Goal: Information Seeking & Learning: Find specific fact

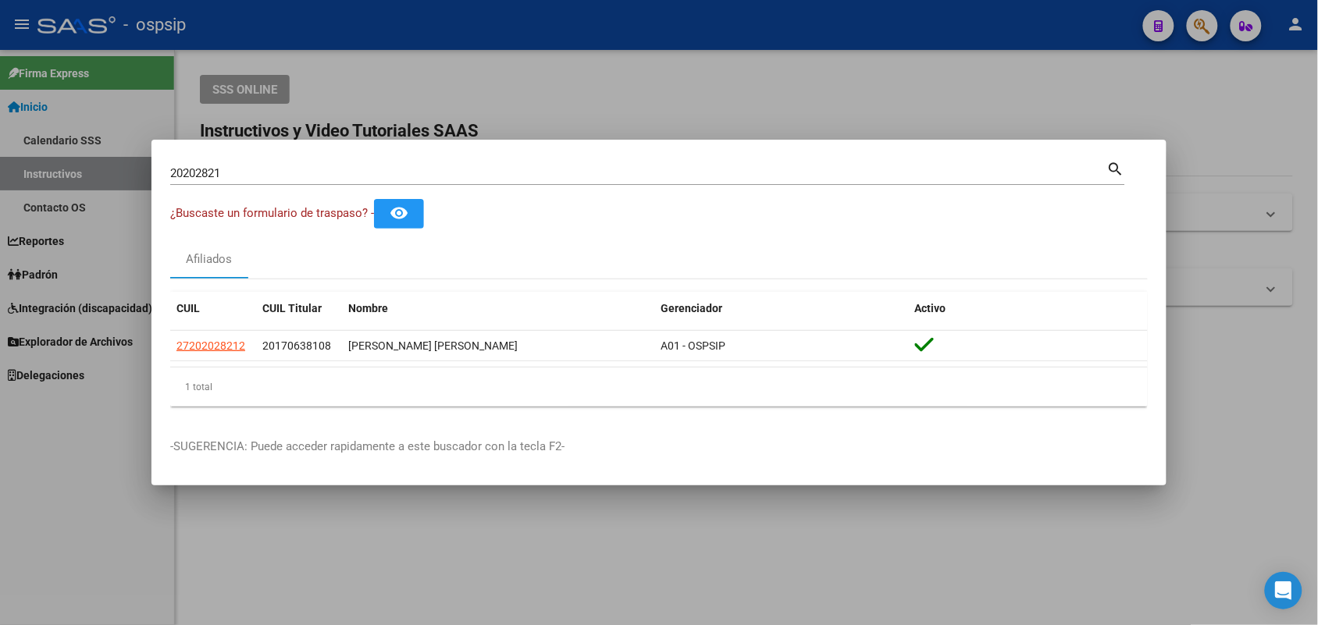
click at [248, 177] on input "20202821" at bounding box center [638, 173] width 937 height 14
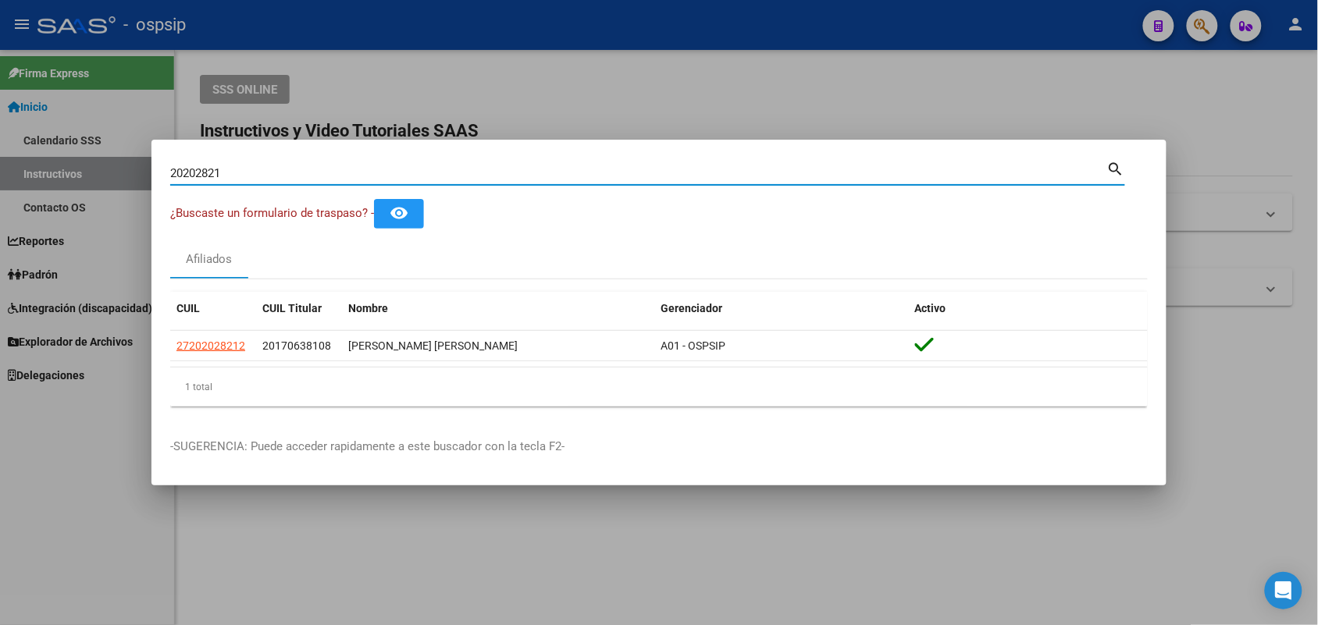
click at [248, 177] on input "20202821" at bounding box center [638, 173] width 937 height 14
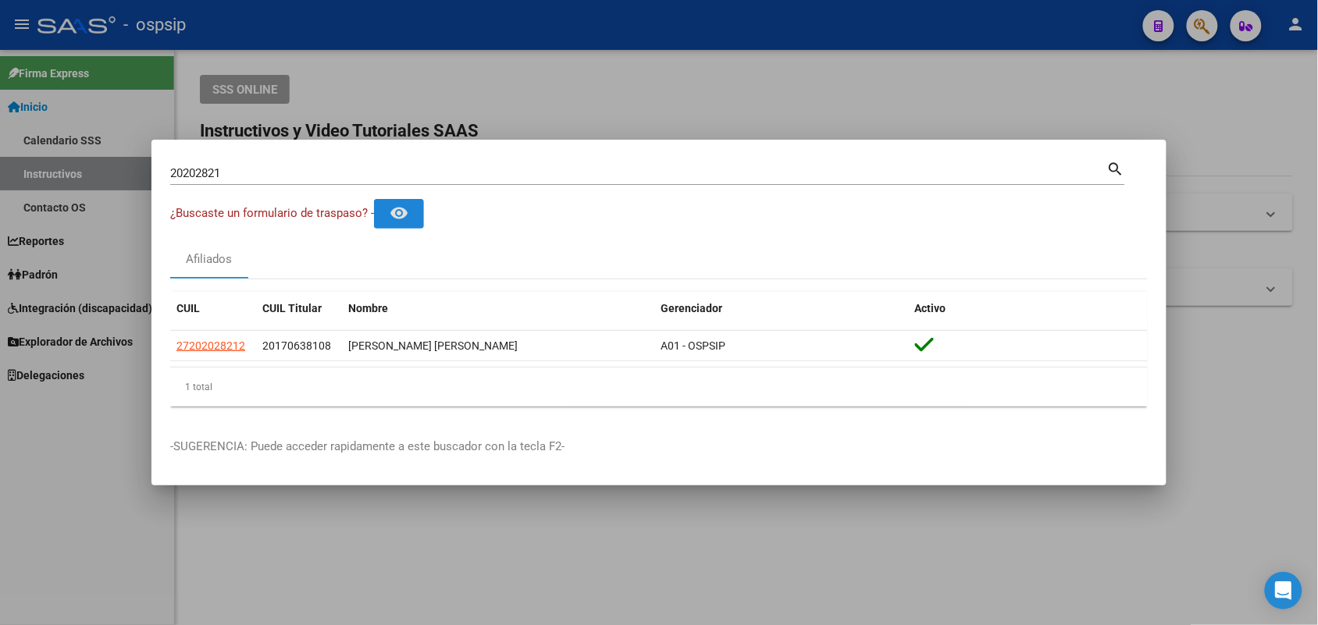
click at [374, 199] on button "remove_red_eye" at bounding box center [399, 213] width 50 height 29
click at [286, 151] on mat-dialog-container "20202821 Buscar (apellido, dni, cuil, nro traspaso, cuit, obra social) search ¿…" at bounding box center [658, 313] width 1015 height 347
click at [269, 162] on div "20202821 Buscar (apellido, dni, [PERSON_NAME], [PERSON_NAME], cuit, obra social)" at bounding box center [638, 173] width 937 height 23
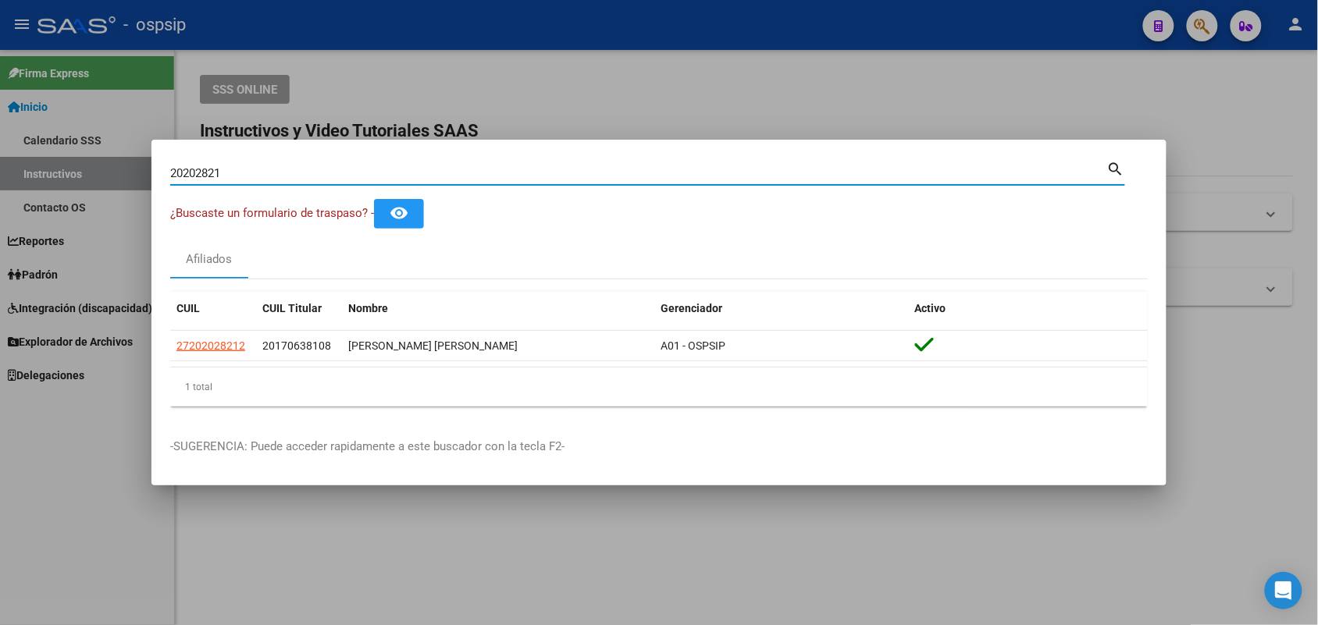
click at [269, 165] on div "20202821 Buscar (apellido, dni, [PERSON_NAME], [PERSON_NAME], cuit, obra social)" at bounding box center [638, 173] width 937 height 23
type input "40459378"
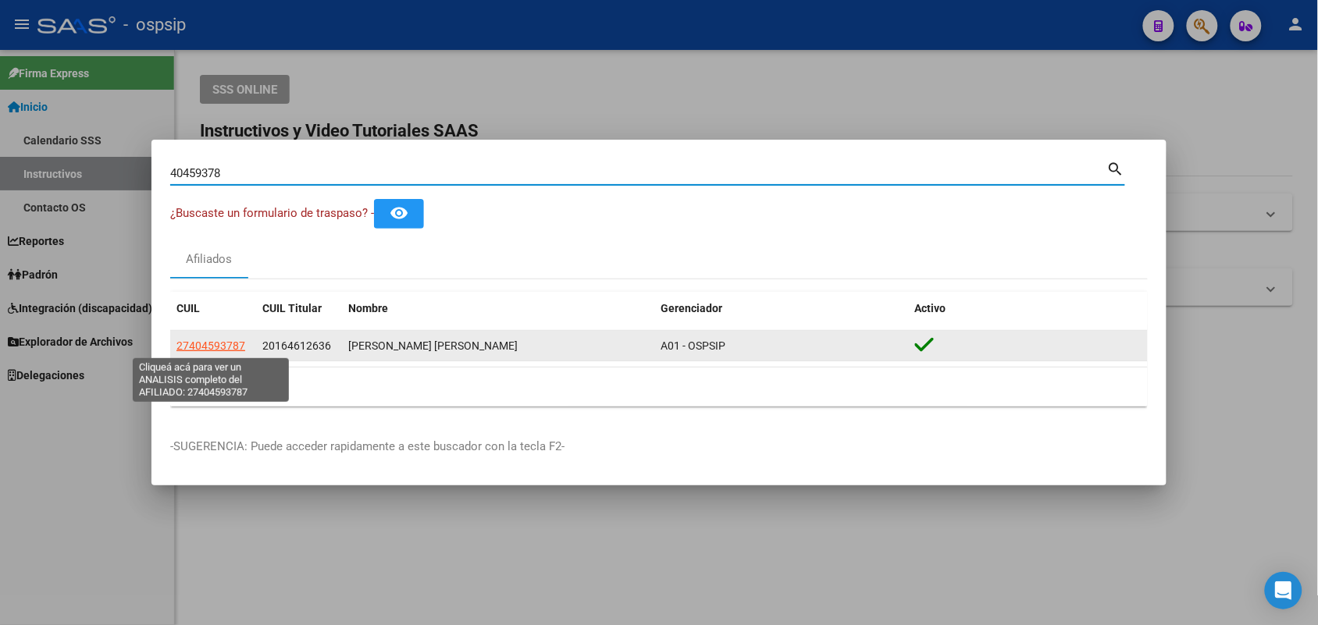
click at [212, 351] on span "27404593787" at bounding box center [210, 346] width 69 height 12
type textarea "27404593787"
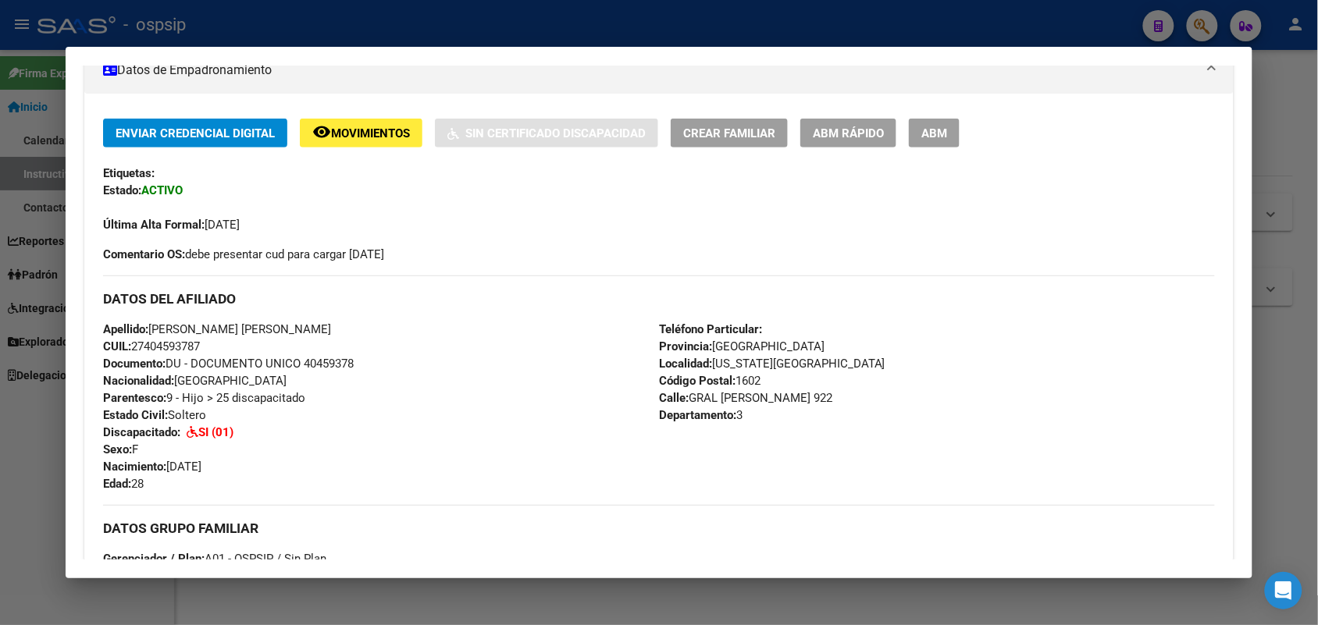
scroll to position [293, 0]
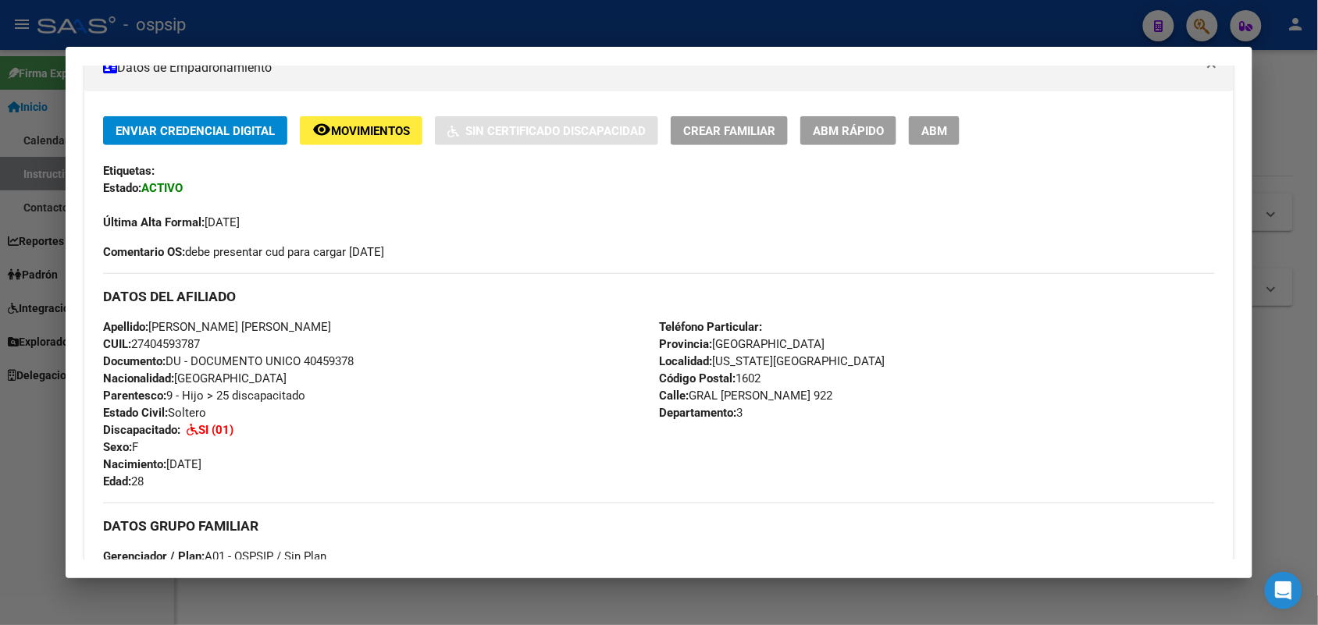
click at [318, 365] on span "Documento: DU - DOCUMENTO UNICO 40459378" at bounding box center [228, 361] width 251 height 14
copy span "40459378"
click at [383, 473] on div "Apellido: [PERSON_NAME] [PERSON_NAME] CUIL: 27404593787 Documento: DU - DOCUMEN…" at bounding box center [381, 404] width 556 height 172
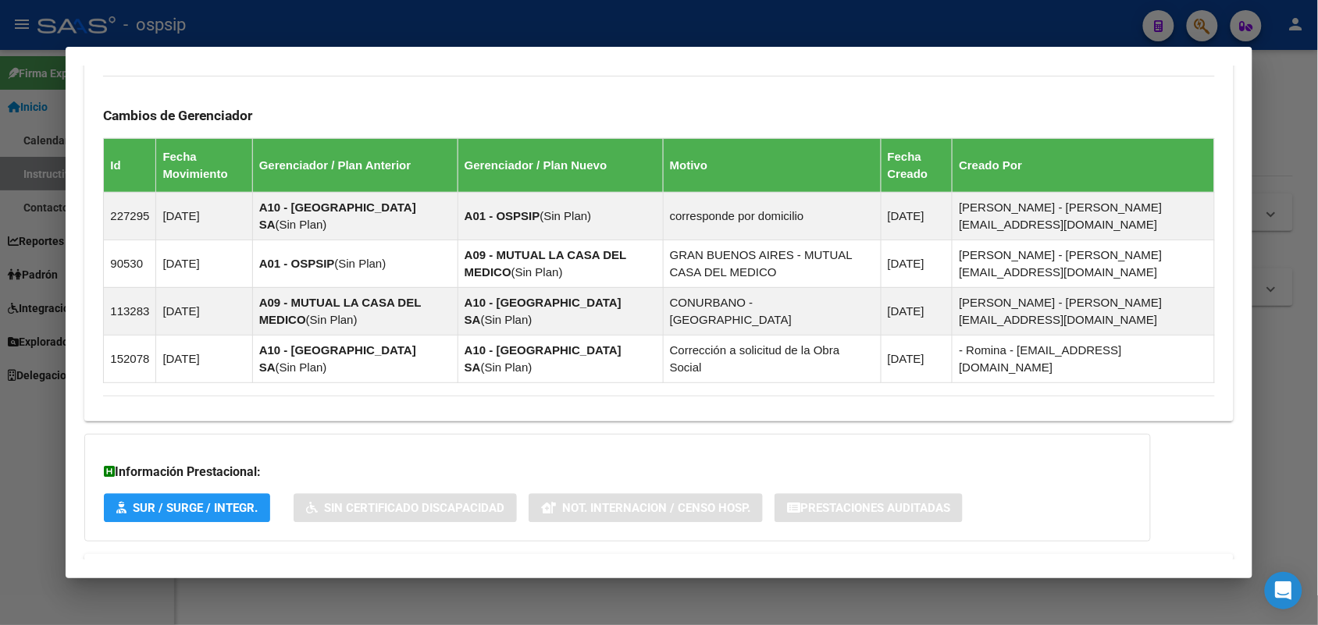
scroll to position [1152, 0]
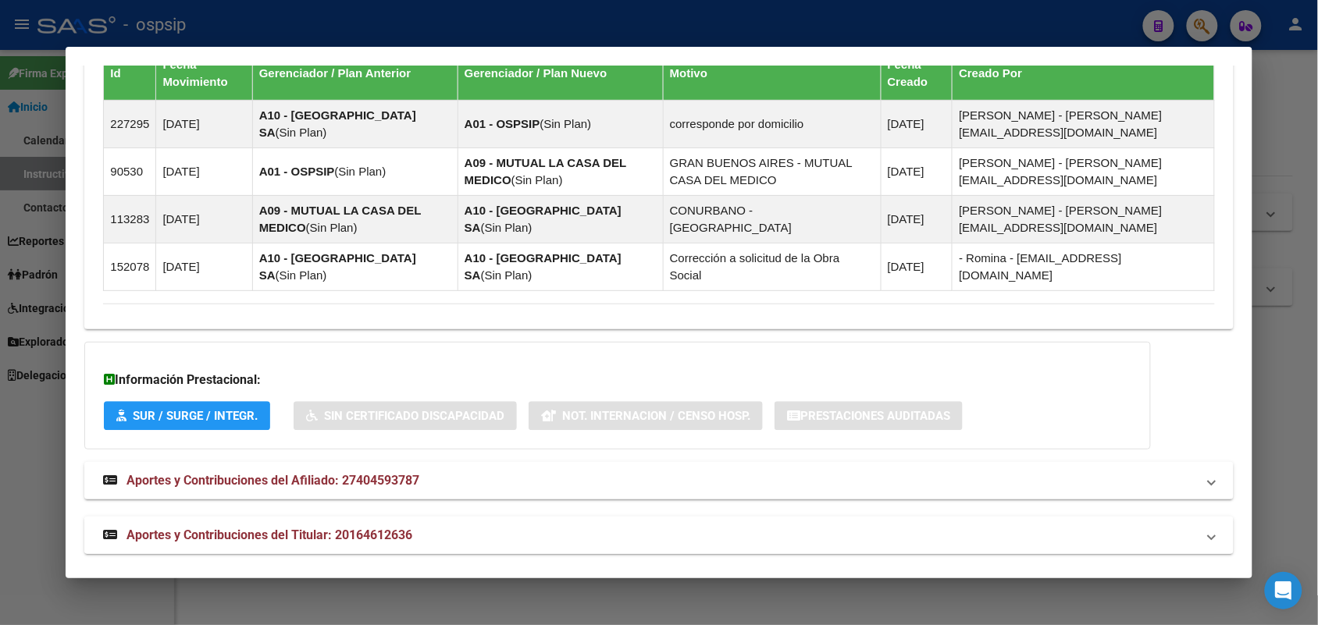
click at [380, 532] on strong "Aportes y Contribuciones del Titular: 20164612636" at bounding box center [257, 535] width 309 height 19
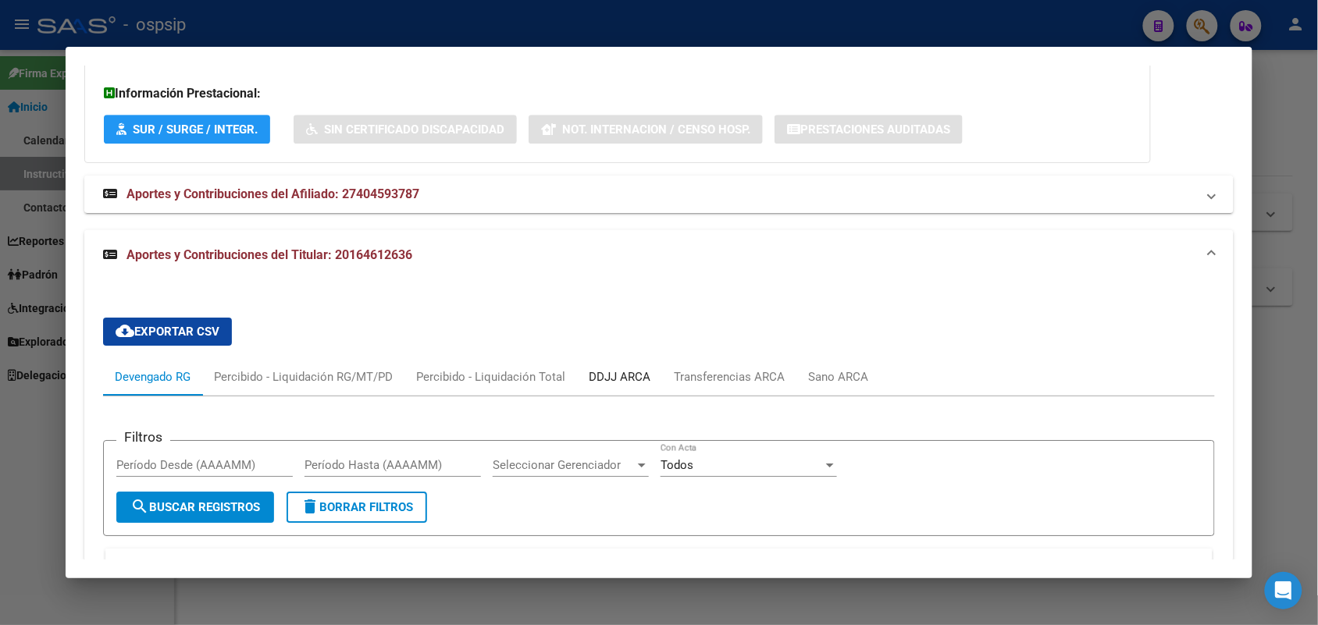
click at [625, 368] on div "DDJJ ARCA" at bounding box center [620, 376] width 62 height 17
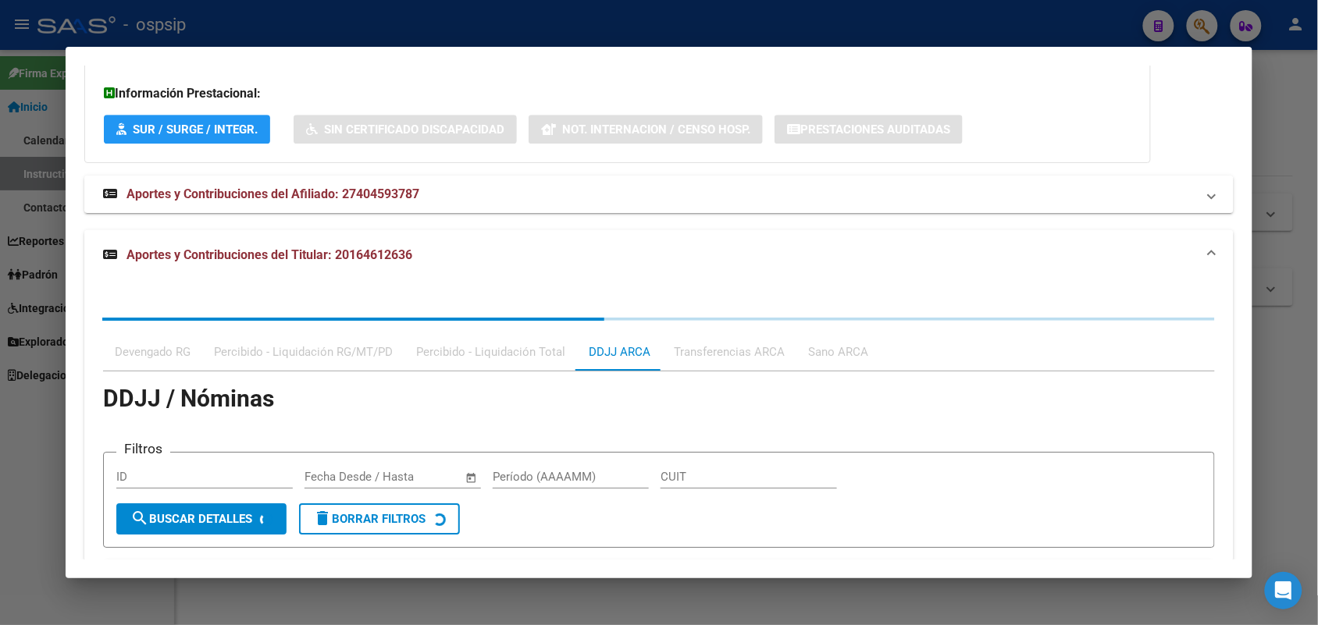
scroll to position [1575, 0]
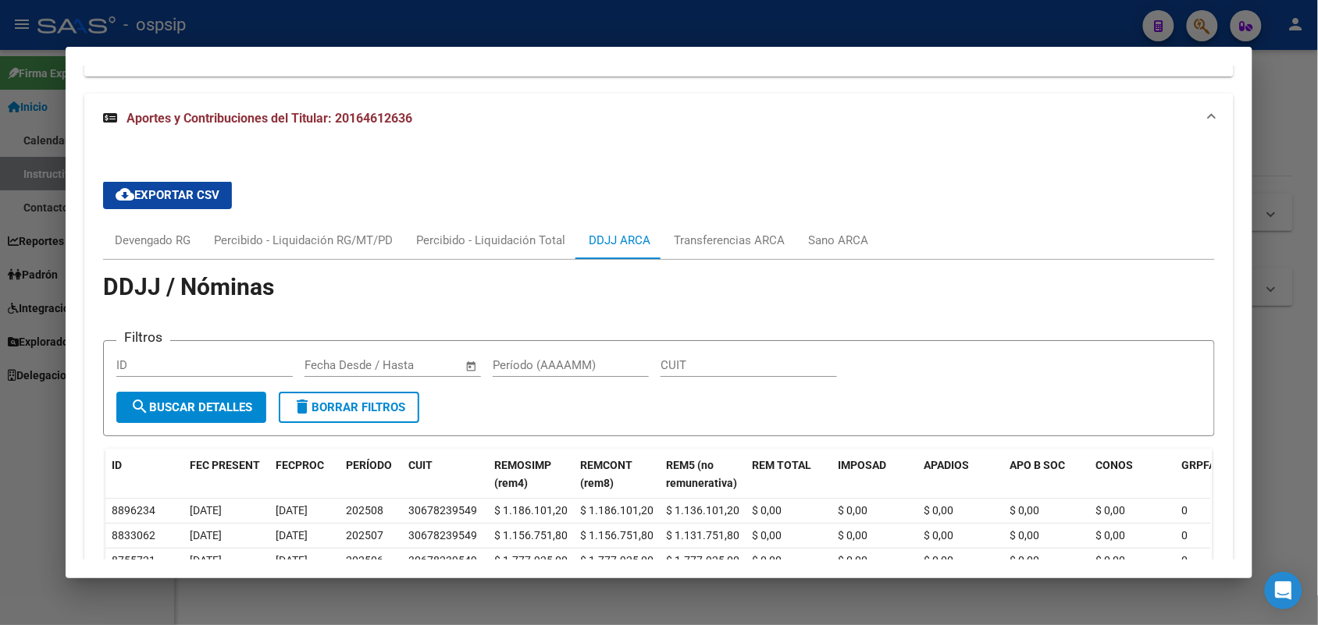
drag, startPoint x: 959, startPoint y: 312, endPoint x: 943, endPoint y: 326, distance: 20.5
drag, startPoint x: 943, startPoint y: 326, endPoint x: 789, endPoint y: 379, distance: 162.9
click at [789, 379] on div "CUIT" at bounding box center [748, 373] width 176 height 38
click at [0, 326] on div at bounding box center [659, 312] width 1318 height 625
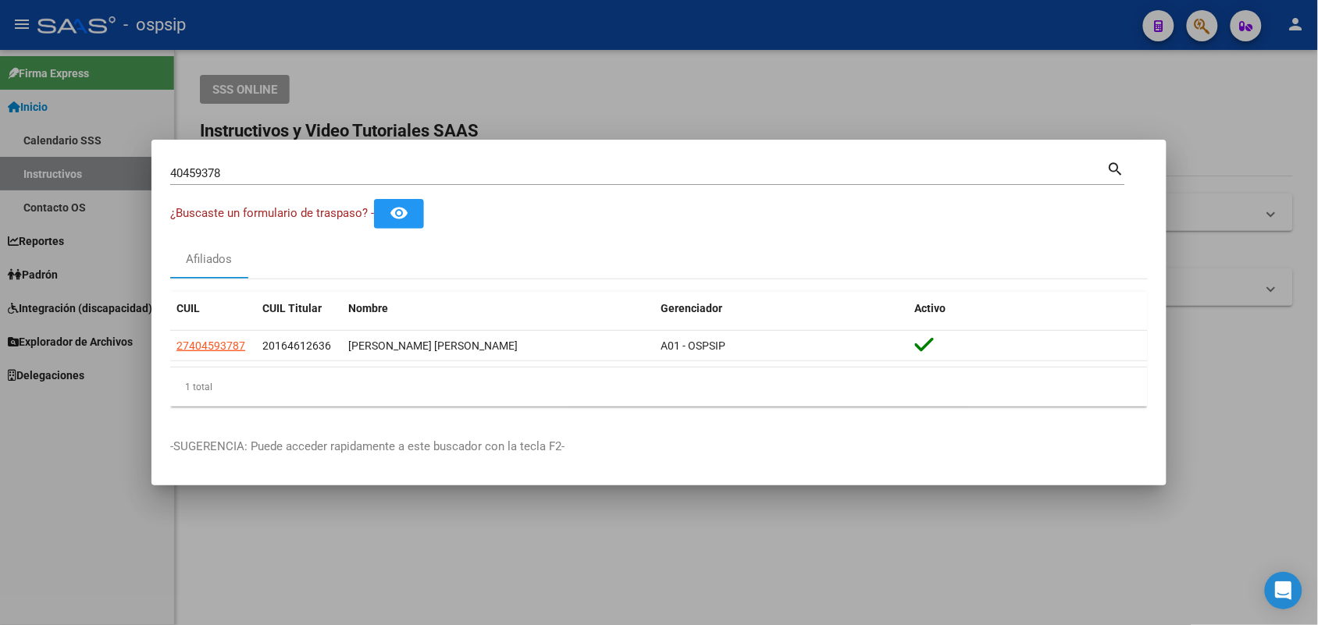
click at [297, 166] on input "40459378" at bounding box center [638, 173] width 937 height 14
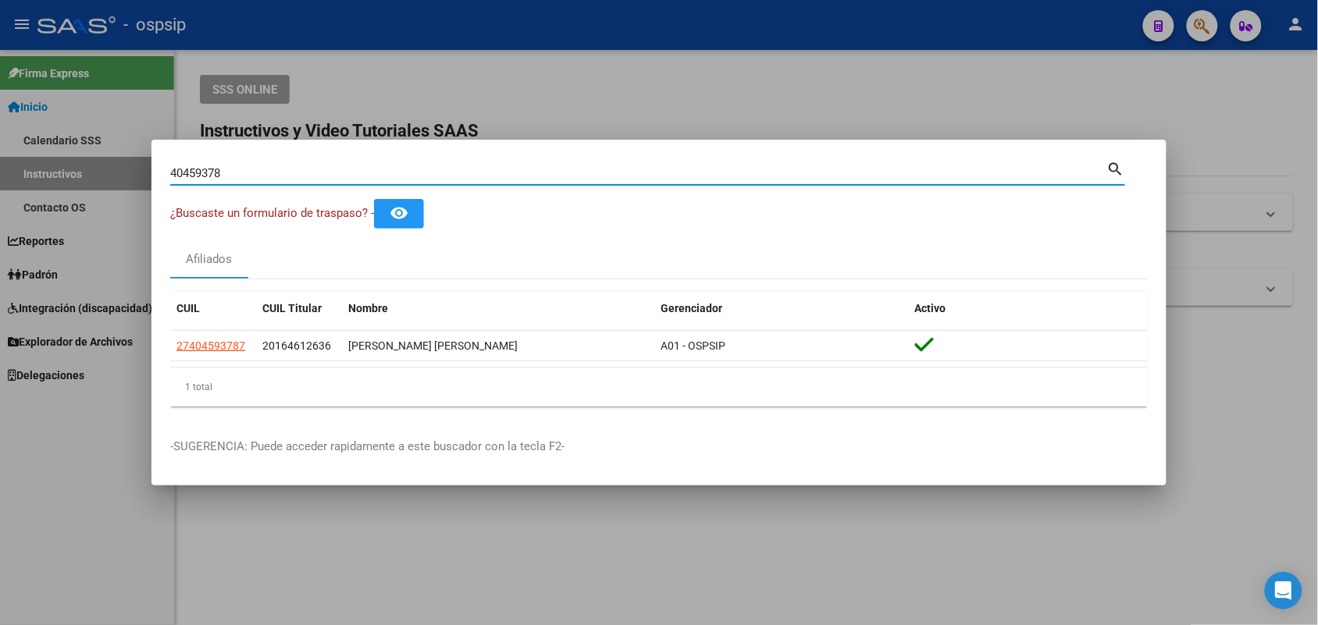
click at [297, 166] on input "40459378" at bounding box center [638, 173] width 937 height 14
type input "57475322"
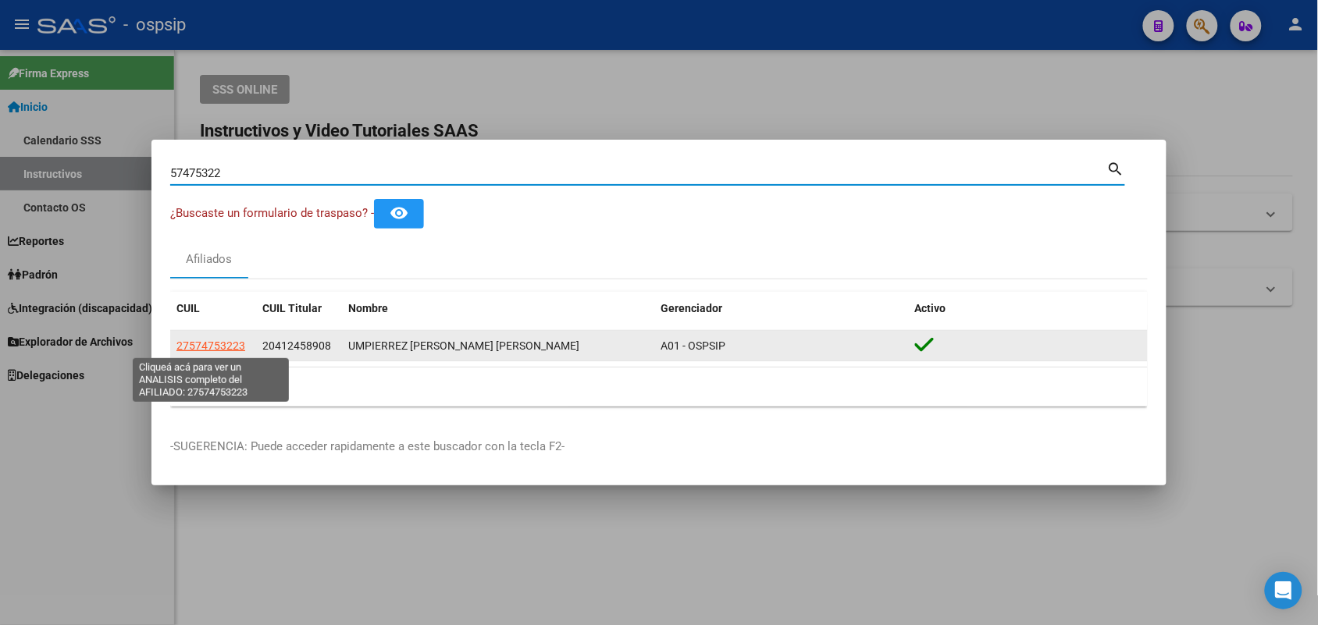
click at [203, 340] on span "27574753223" at bounding box center [210, 346] width 69 height 12
type textarea "27574753223"
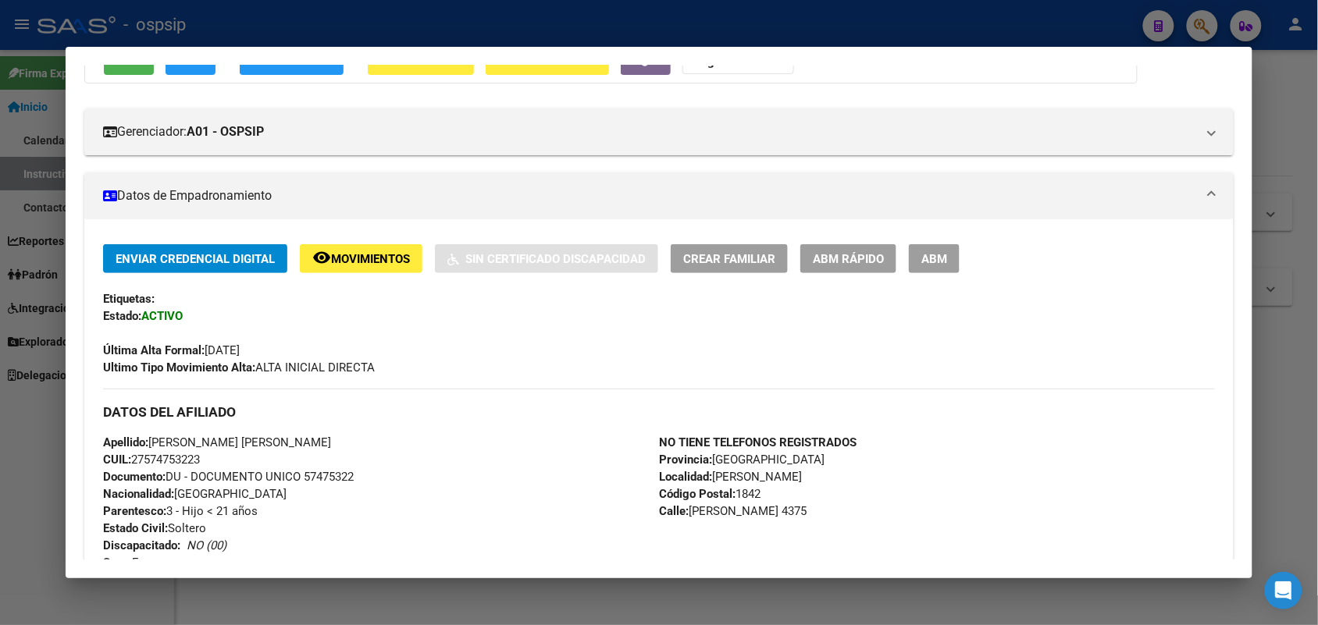
scroll to position [390, 0]
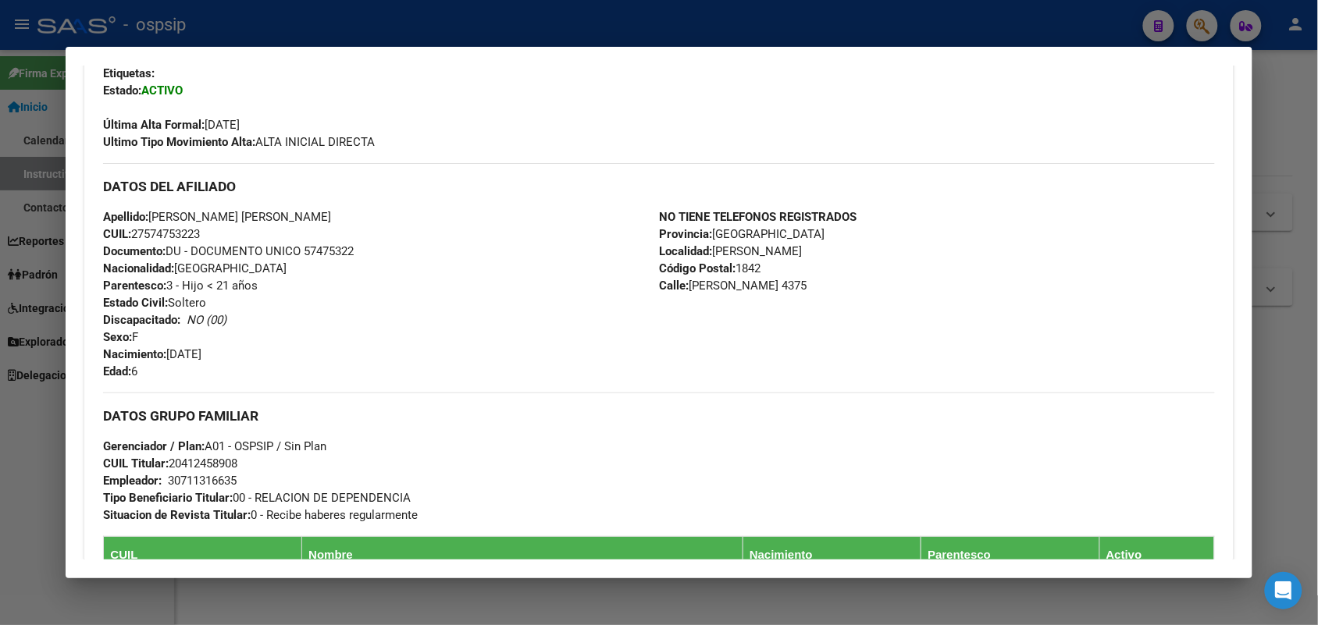
click at [326, 254] on span "Documento: DU - DOCUMENTO UNICO 57475322" at bounding box center [228, 251] width 251 height 14
copy span "57475322"
click at [0, 295] on div at bounding box center [659, 312] width 1318 height 625
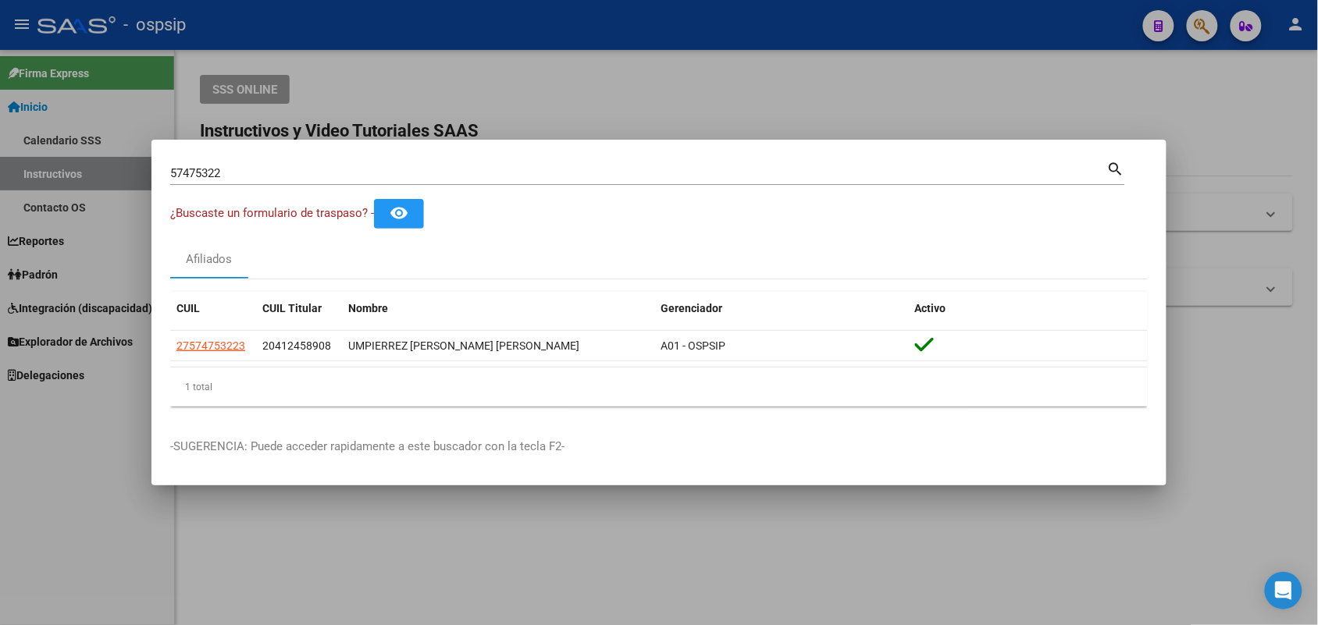
click at [358, 180] on input "57475322" at bounding box center [638, 173] width 937 height 14
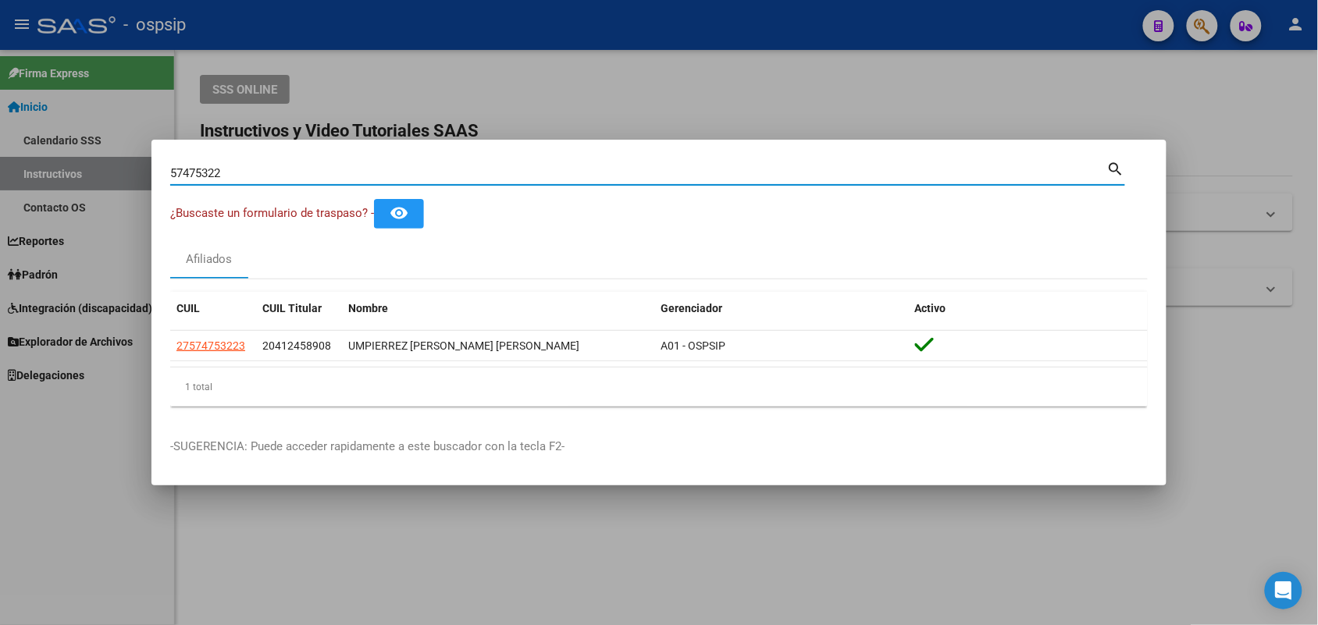
click at [358, 180] on input "57475322" at bounding box center [638, 173] width 937 height 14
type input "35097745"
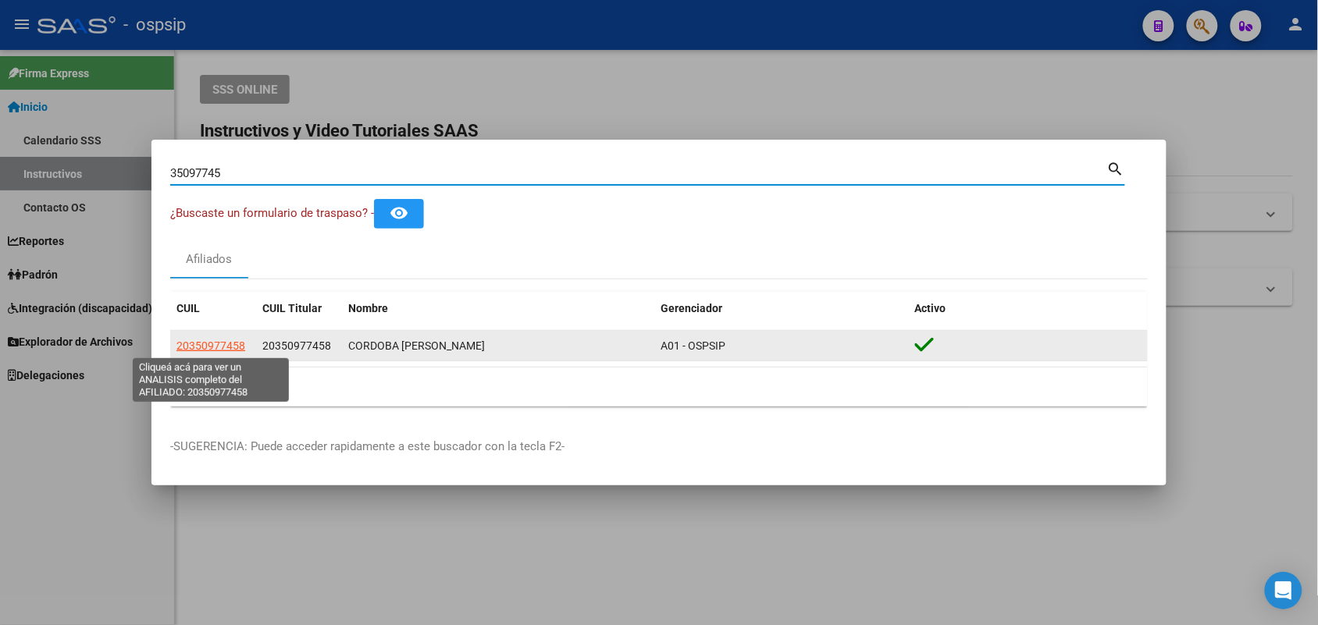
click at [208, 343] on span "20350977458" at bounding box center [210, 346] width 69 height 12
type textarea "20350977458"
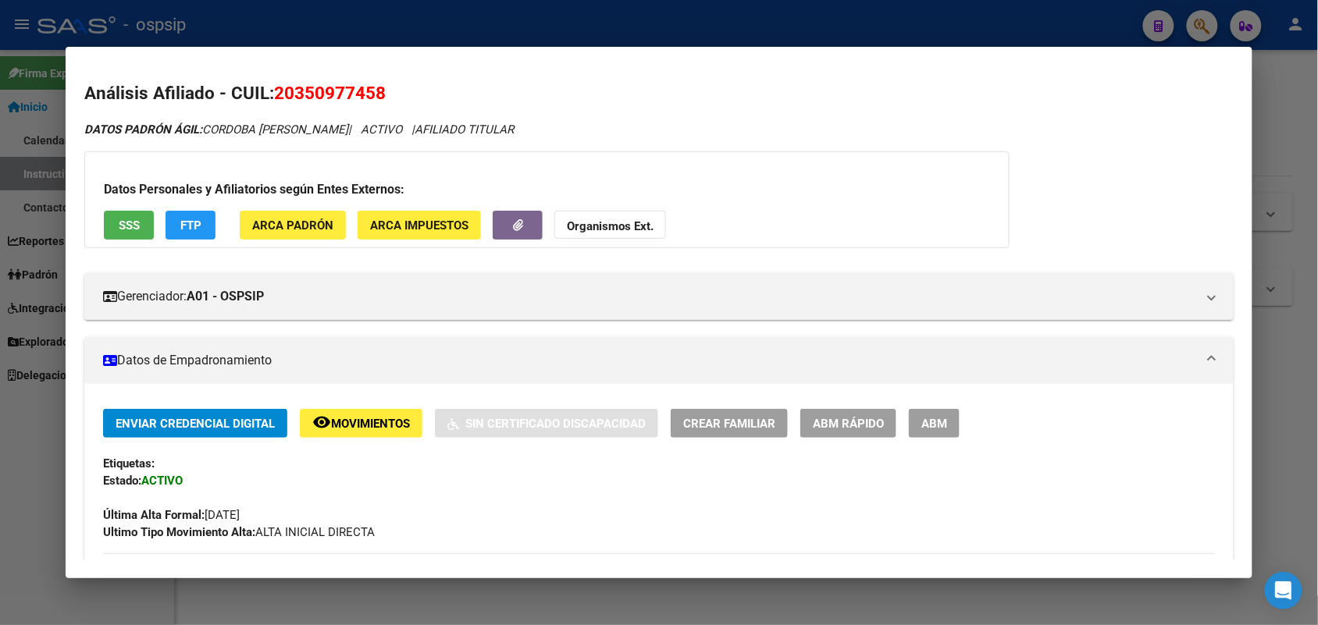
scroll to position [195, 0]
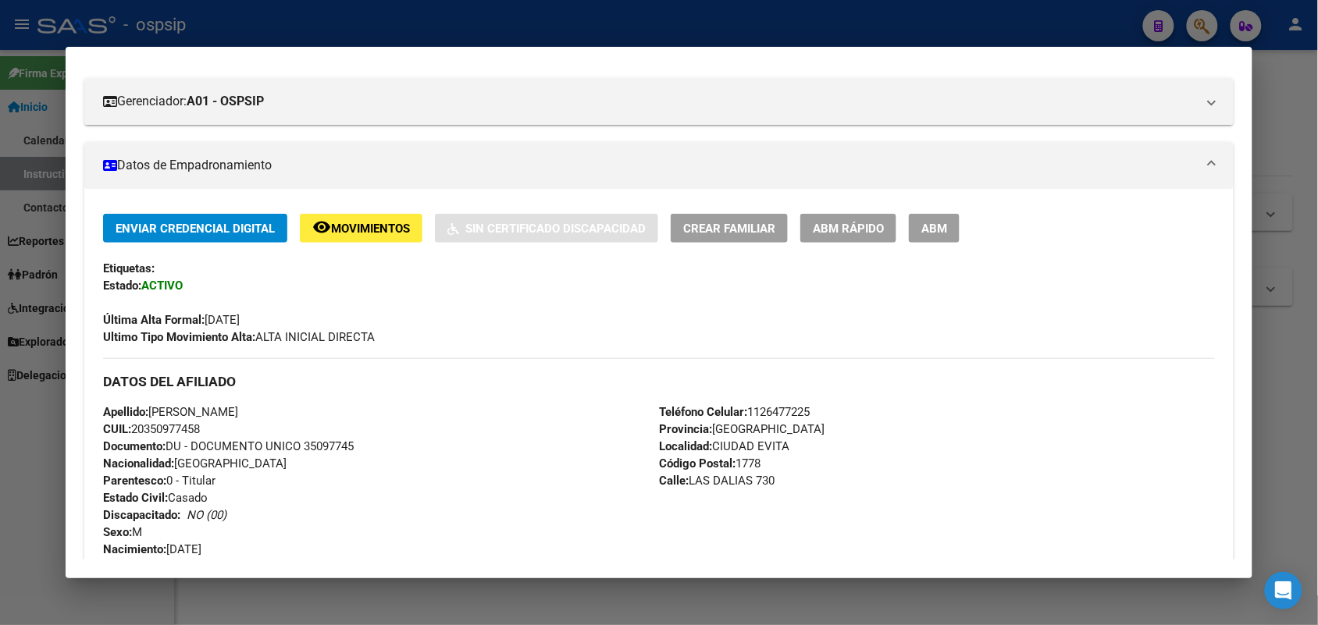
click at [326, 451] on span "Documento: DU - DOCUMENTO UNICO 35097745" at bounding box center [228, 446] width 251 height 14
click at [324, 451] on span "Documento: DU - DOCUMENTO UNICO 35097745" at bounding box center [228, 446] width 251 height 14
copy span "35097745"
click at [2, 261] on div at bounding box center [659, 312] width 1318 height 625
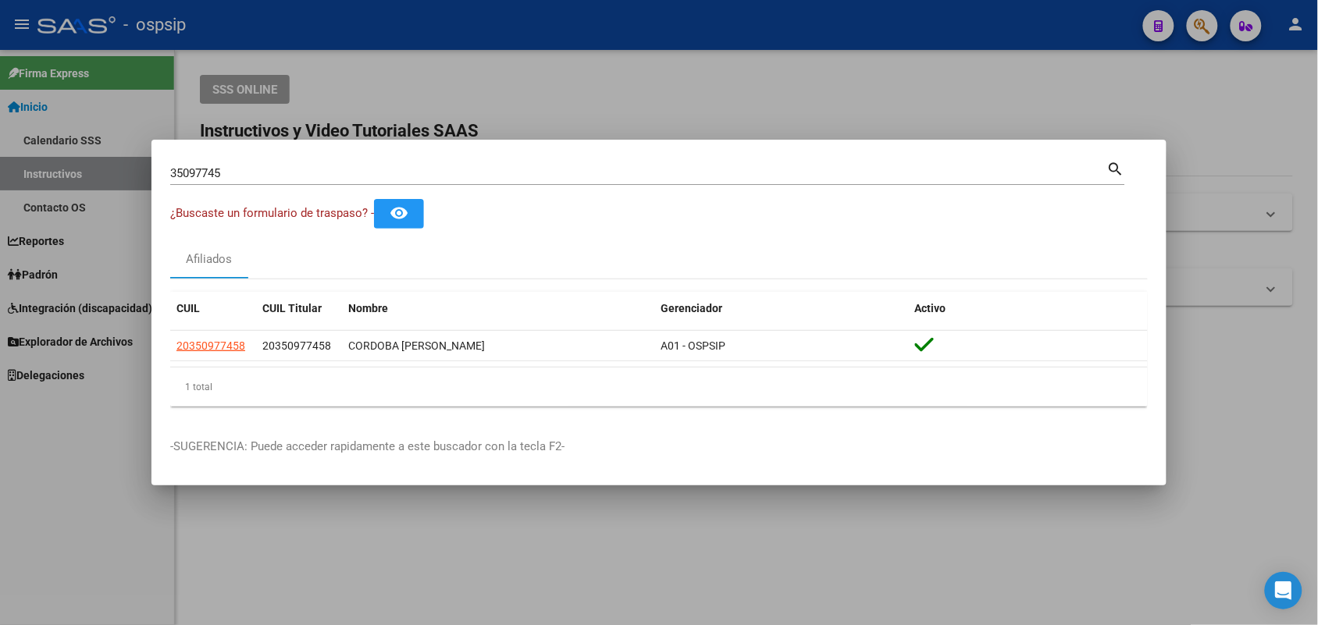
click at [297, 169] on input "35097745" at bounding box center [638, 173] width 937 height 14
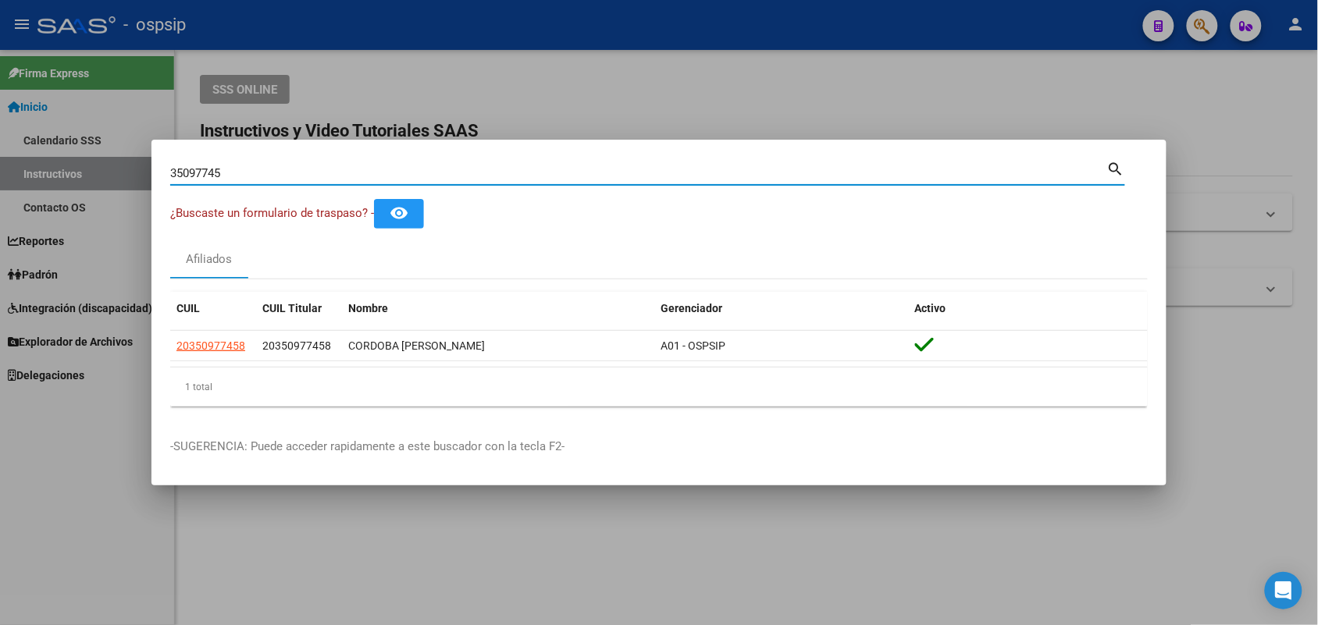
click at [297, 169] on input "35097745" at bounding box center [638, 173] width 937 height 14
type input "94660121"
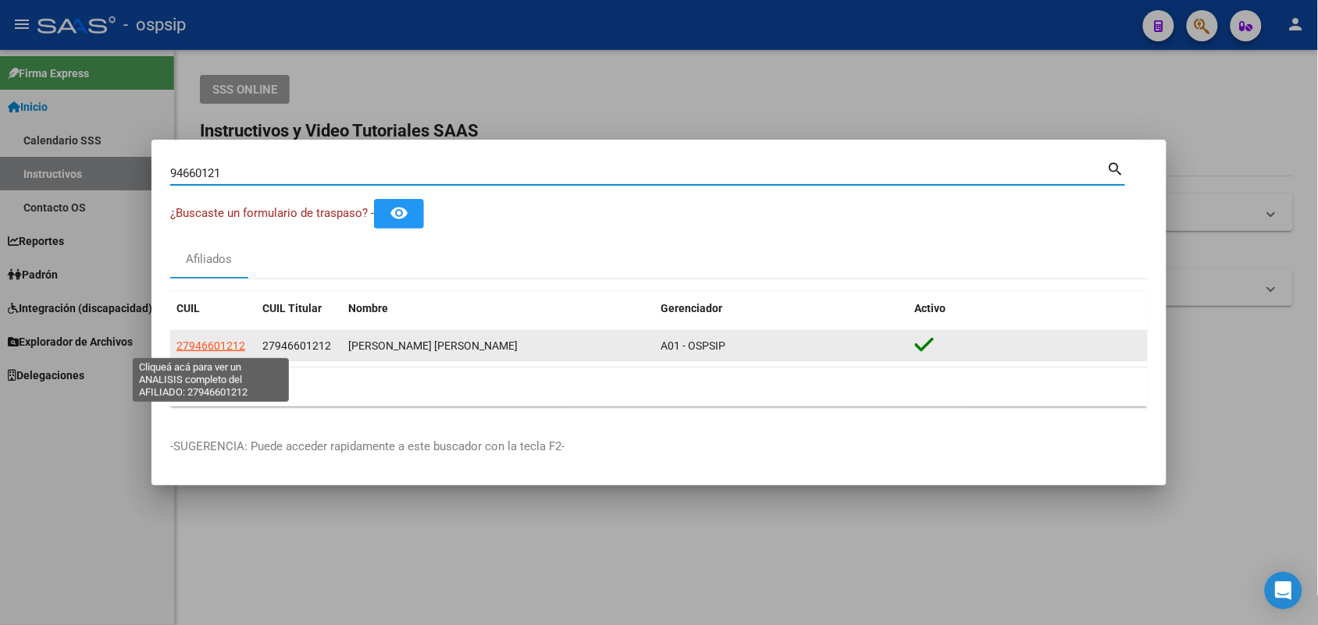
click at [197, 340] on span "27946601212" at bounding box center [210, 346] width 69 height 12
type textarea "27946601212"
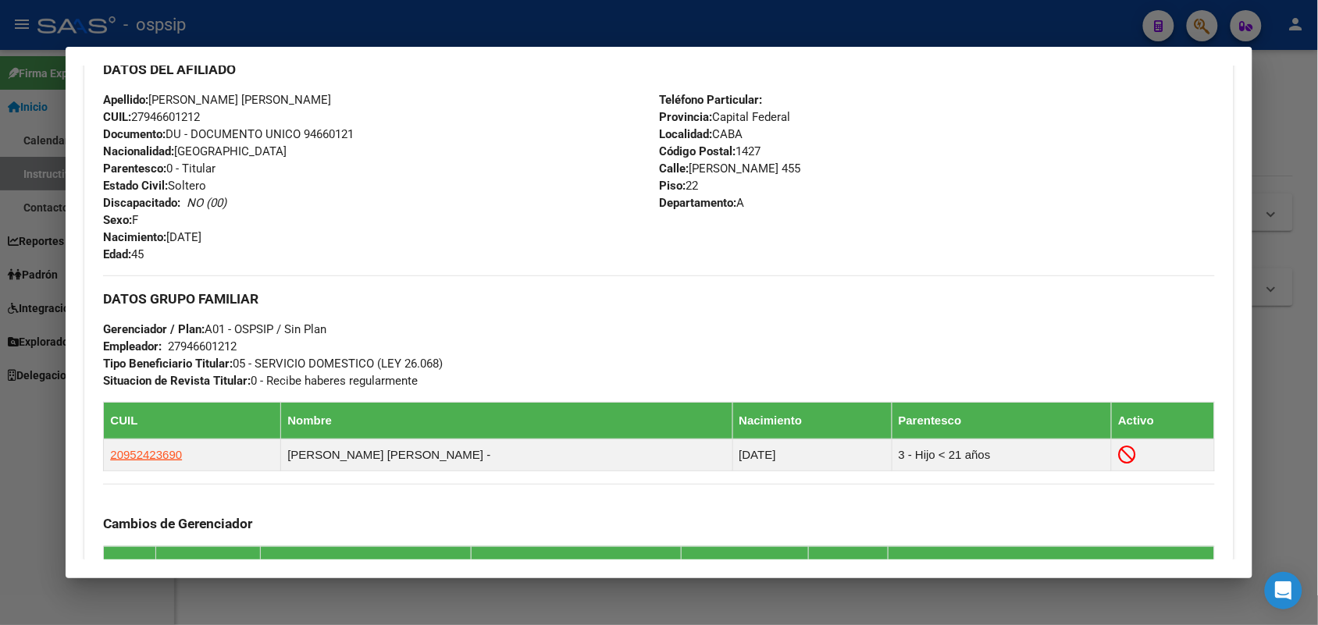
scroll to position [488, 0]
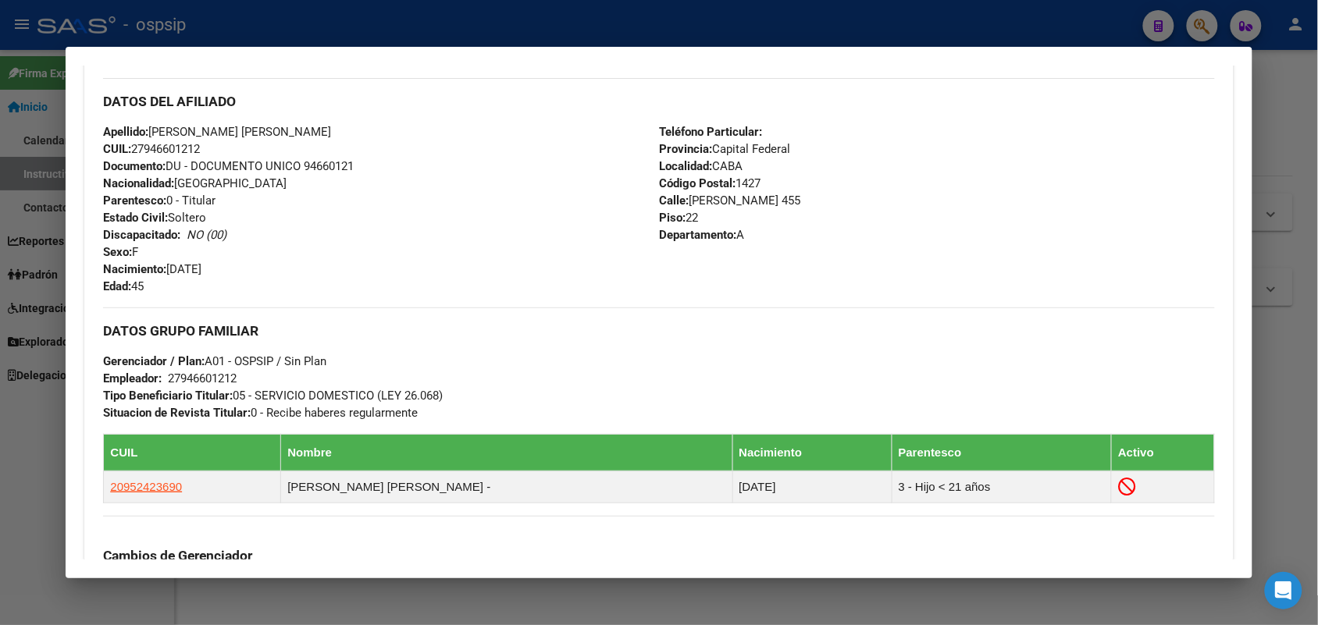
click at [322, 164] on span "Documento: DU - DOCUMENTO UNICO 94660121" at bounding box center [228, 166] width 251 height 14
copy span "94660121"
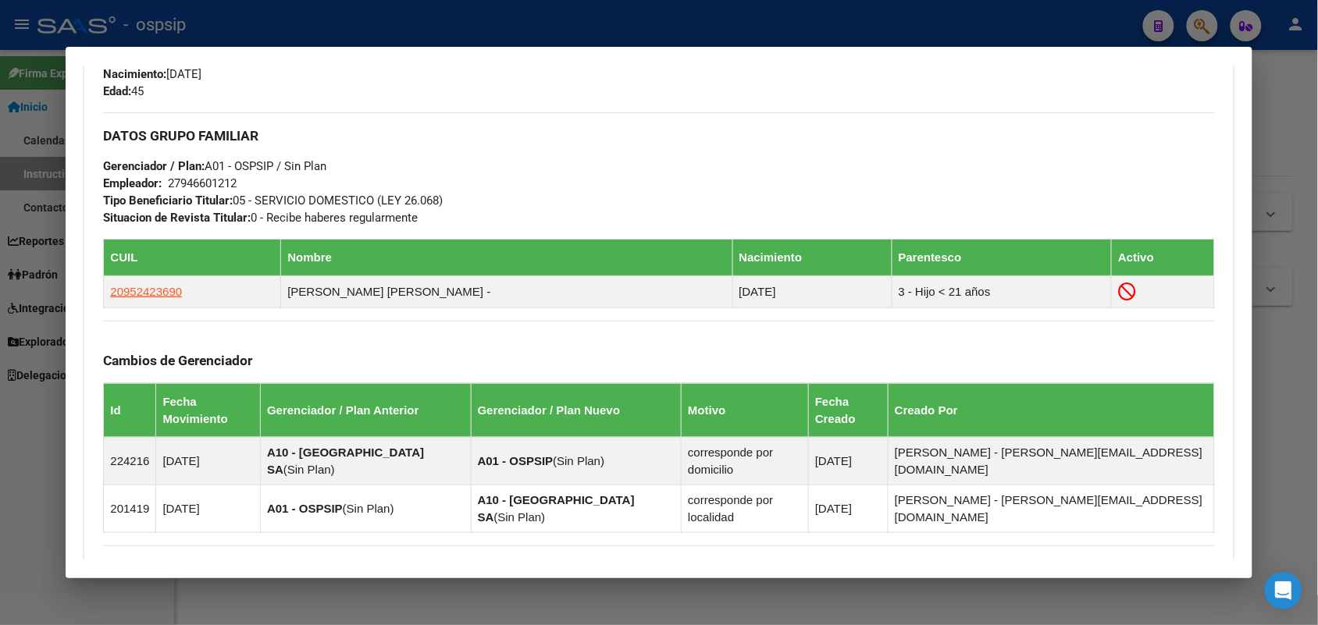
click at [0, 419] on div at bounding box center [659, 312] width 1318 height 625
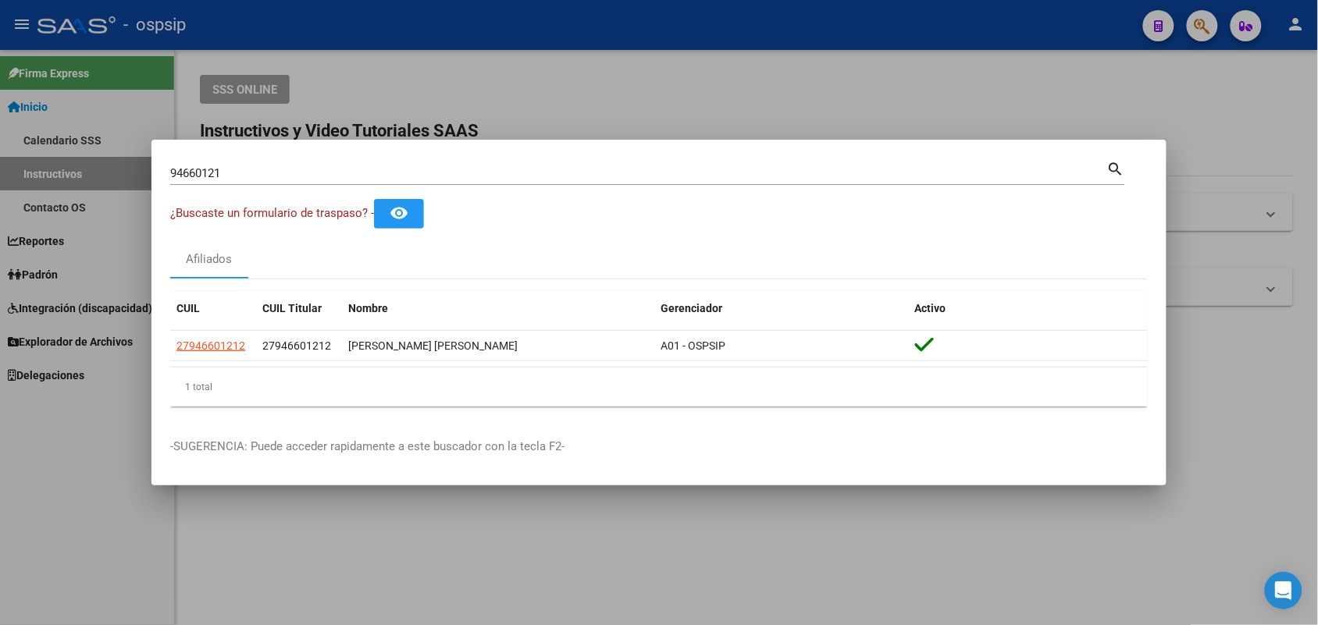
click at [258, 174] on input "94660121" at bounding box center [638, 173] width 937 height 14
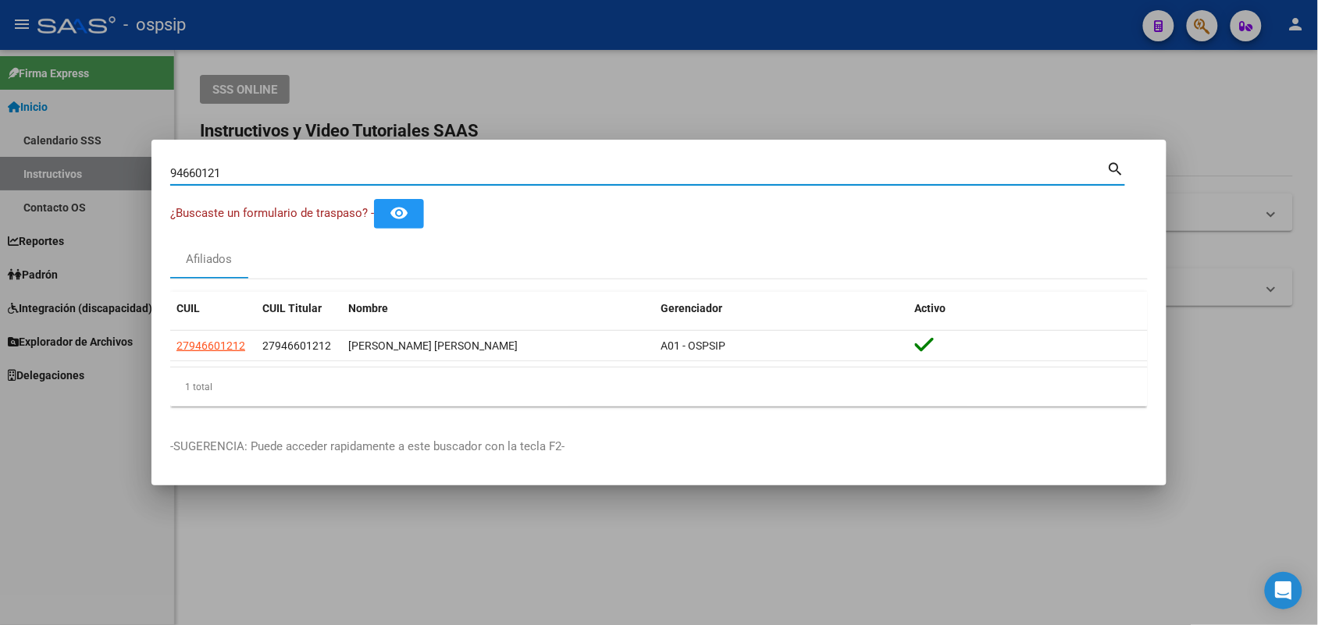
click at [258, 174] on input "94660121" at bounding box center [638, 173] width 937 height 14
type input "45674240"
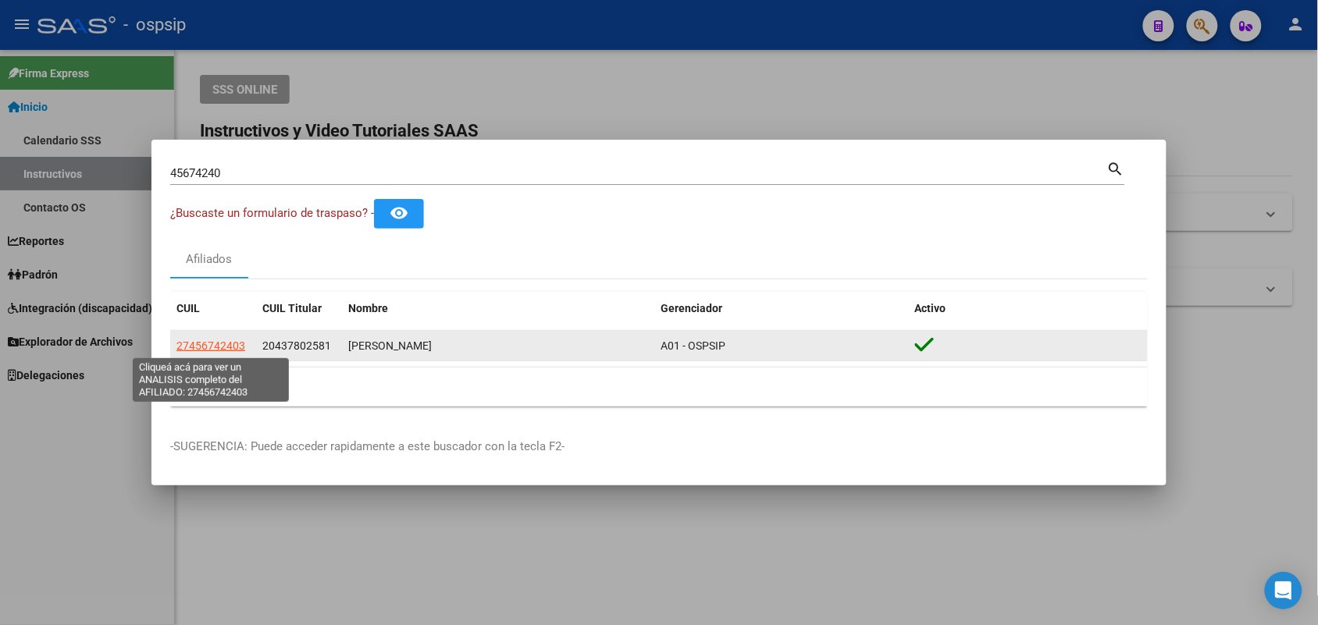
click at [194, 351] on span "27456742403" at bounding box center [210, 346] width 69 height 12
type textarea "27456742403"
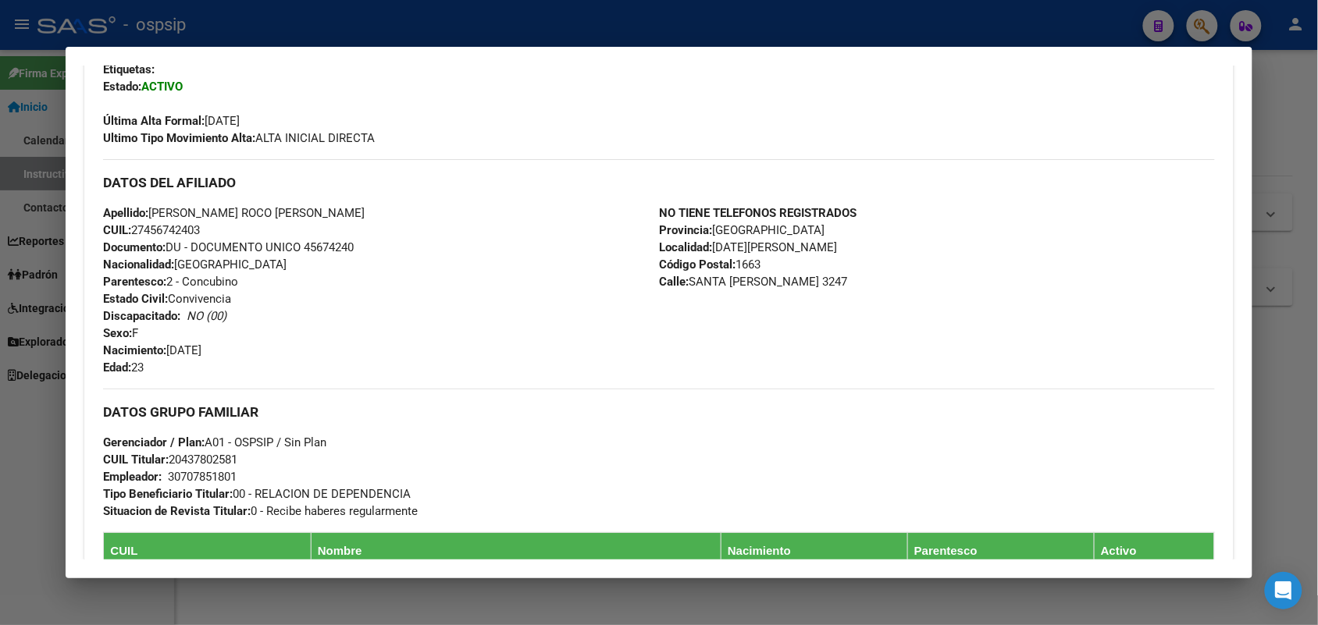
scroll to position [390, 0]
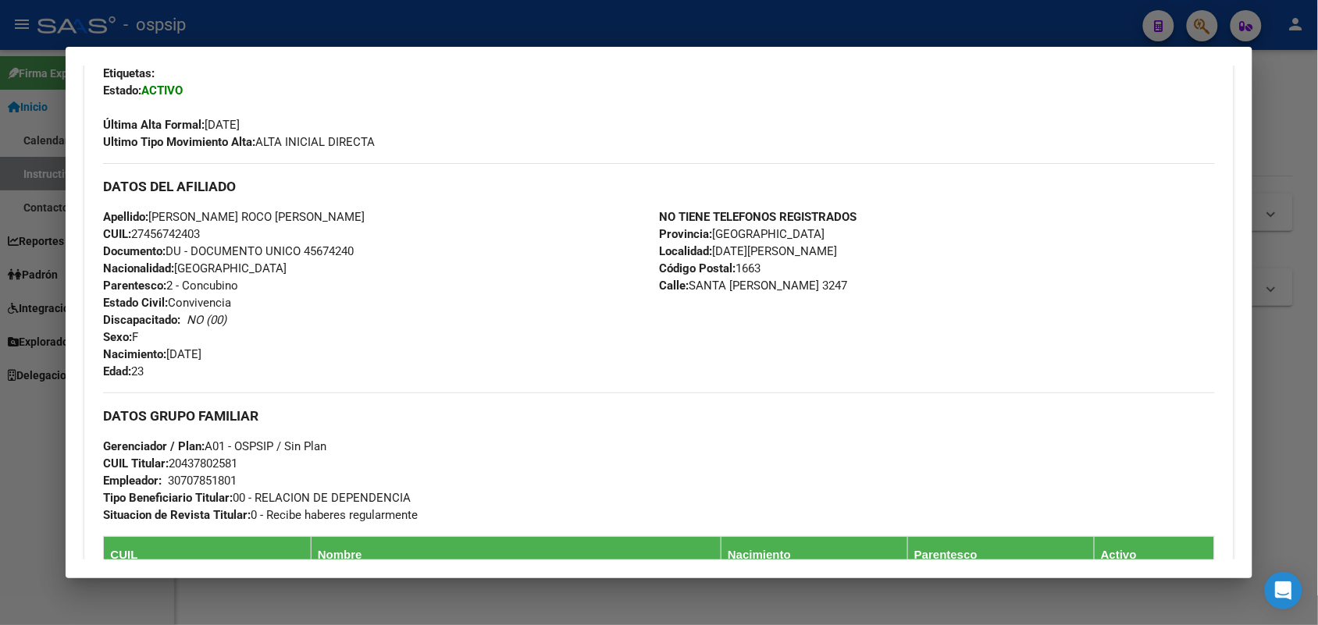
click at [322, 246] on span "Documento: DU - DOCUMENTO UNICO 45674240" at bounding box center [228, 251] width 251 height 14
copy span "45674240"
click at [360, 275] on div "Apellido: [PERSON_NAME] ROC­O [PERSON_NAME] CUIL: 27456742403 Documento: DU - D…" at bounding box center [381, 294] width 556 height 172
drag, startPoint x: 356, startPoint y: 274, endPoint x: 230, endPoint y: 282, distance: 125.9
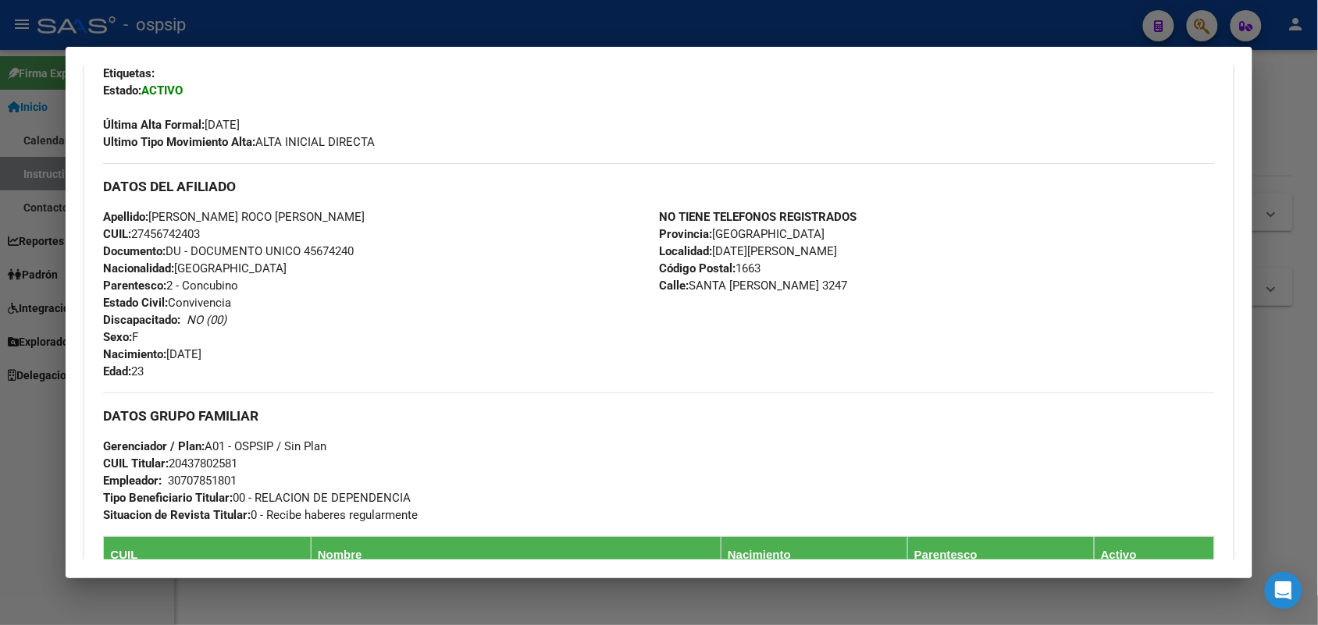
click at [230, 282] on span "Parentesco: 2 - Concubino" at bounding box center [170, 286] width 135 height 14
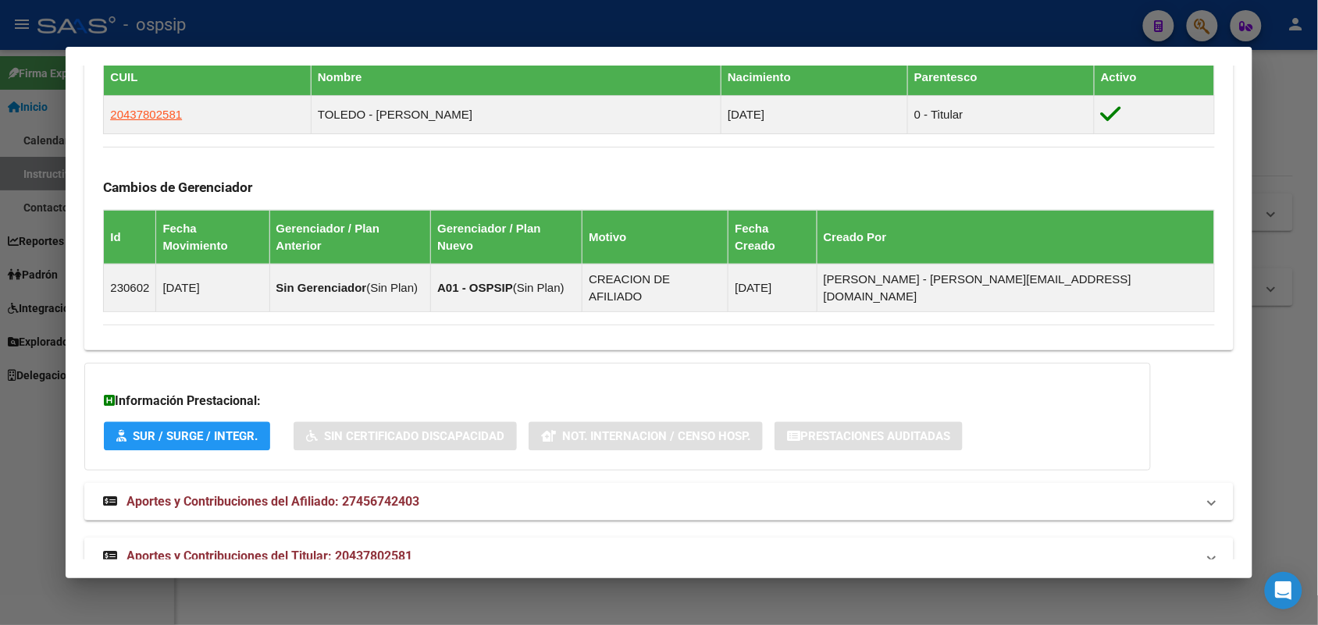
click at [336, 549] on span "Aportes y Contribuciones del Titular: 20437802581" at bounding box center [269, 556] width 286 height 15
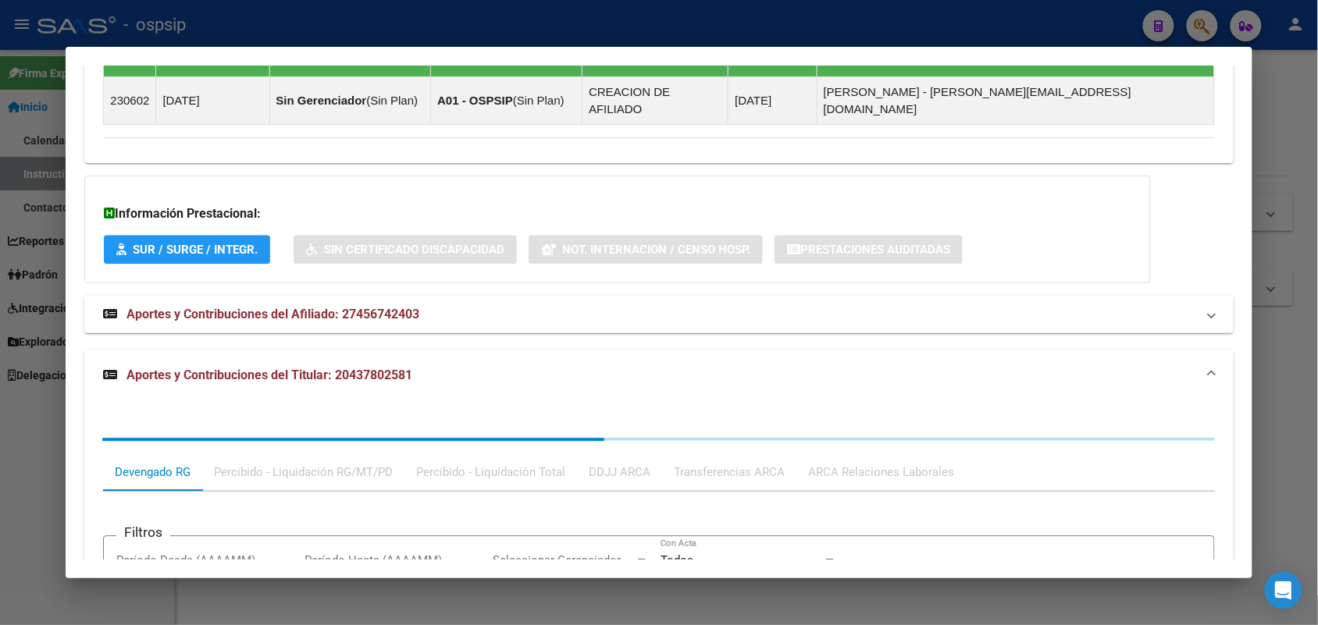
scroll to position [1259, 0]
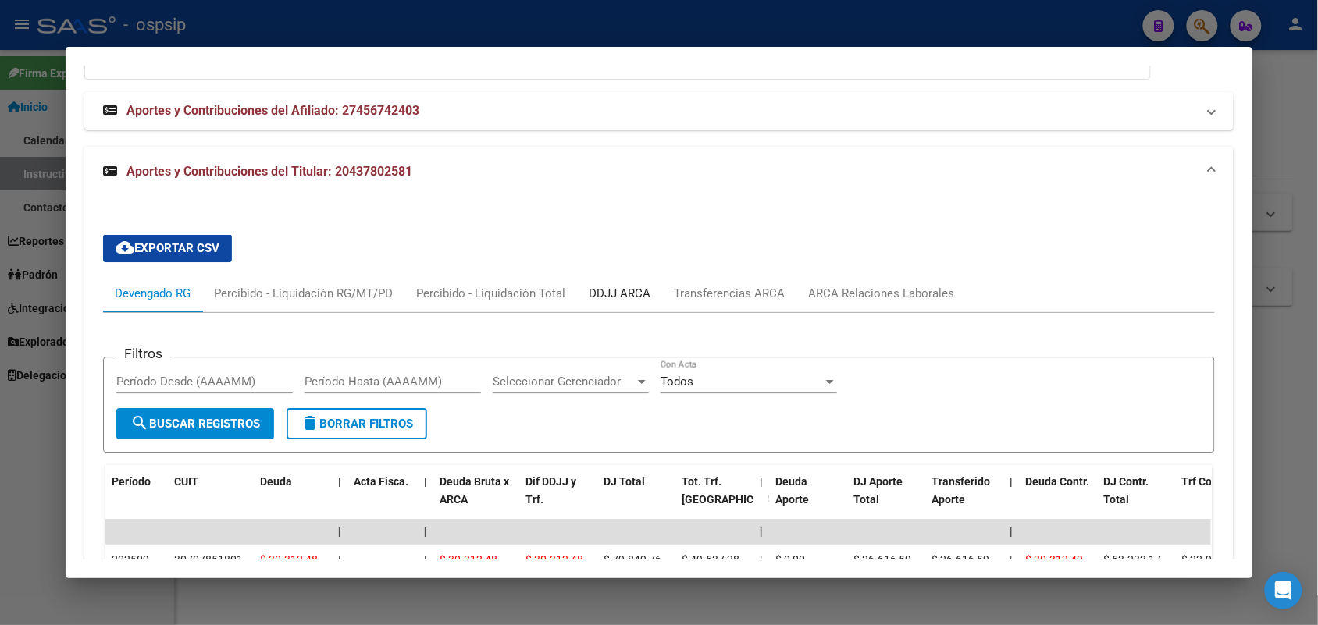
click at [577, 275] on div "DDJJ ARCA" at bounding box center [619, 293] width 85 height 37
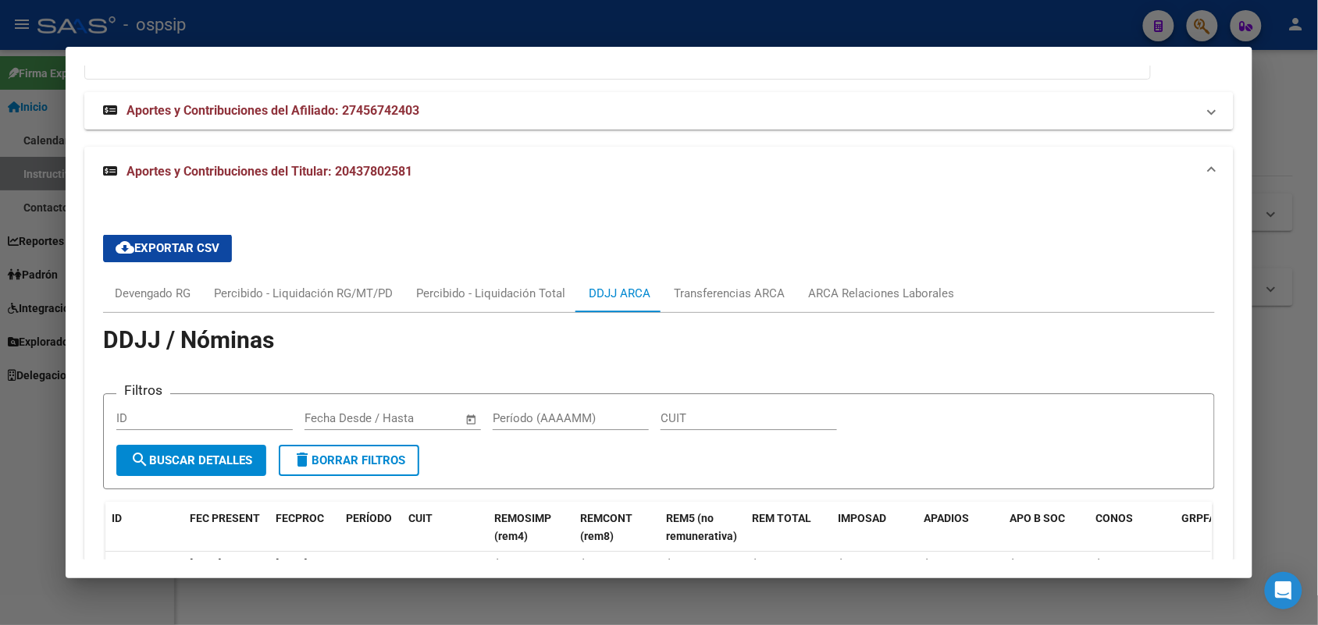
click at [0, 343] on div at bounding box center [659, 312] width 1318 height 625
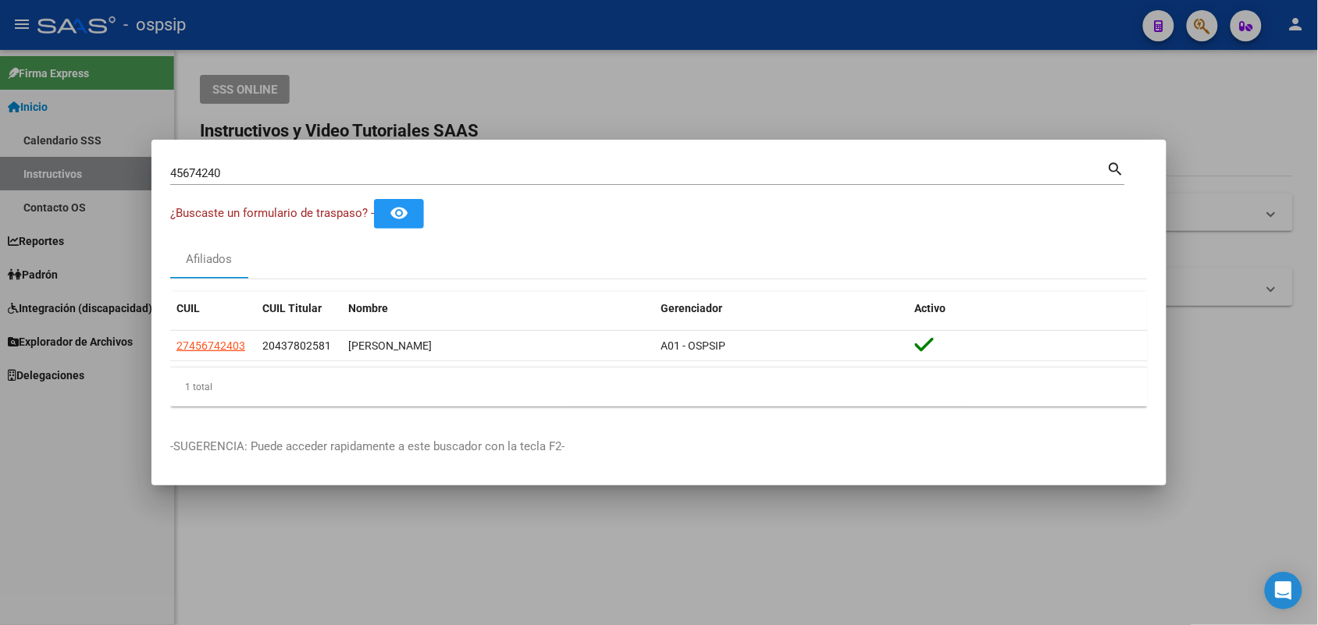
click at [235, 170] on input "45674240" at bounding box center [638, 173] width 937 height 14
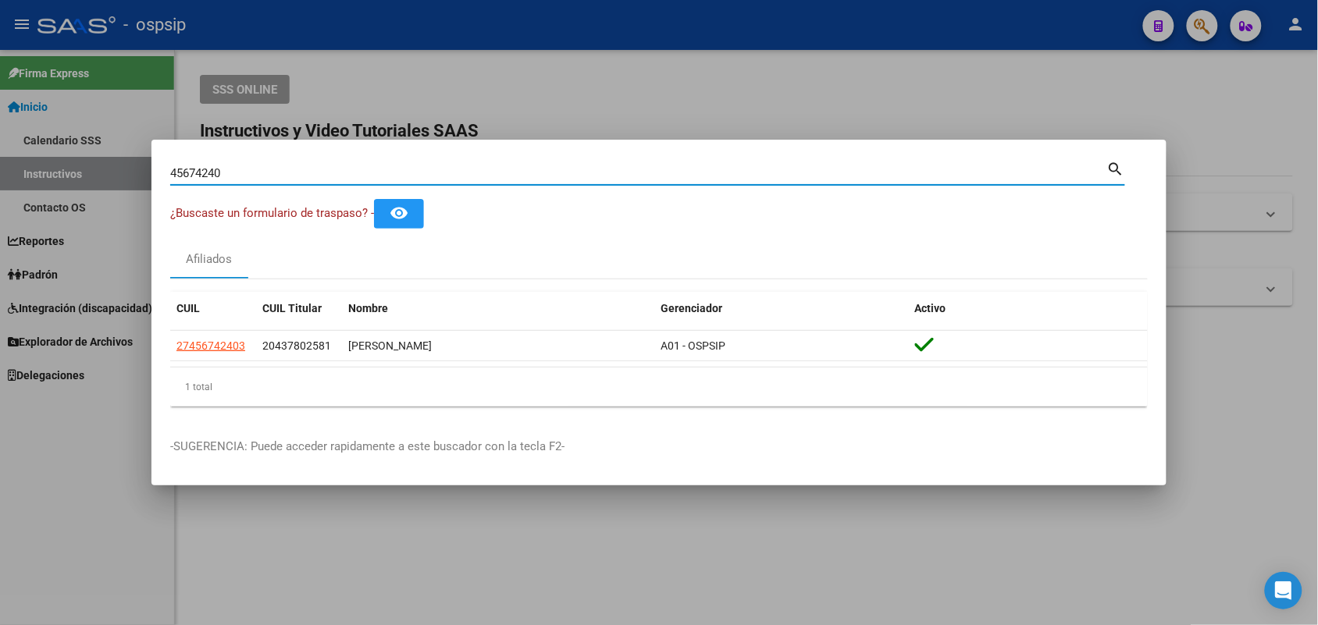
click at [235, 170] on input "45674240" at bounding box center [638, 173] width 937 height 14
paste input "22680169"
type input "22680169"
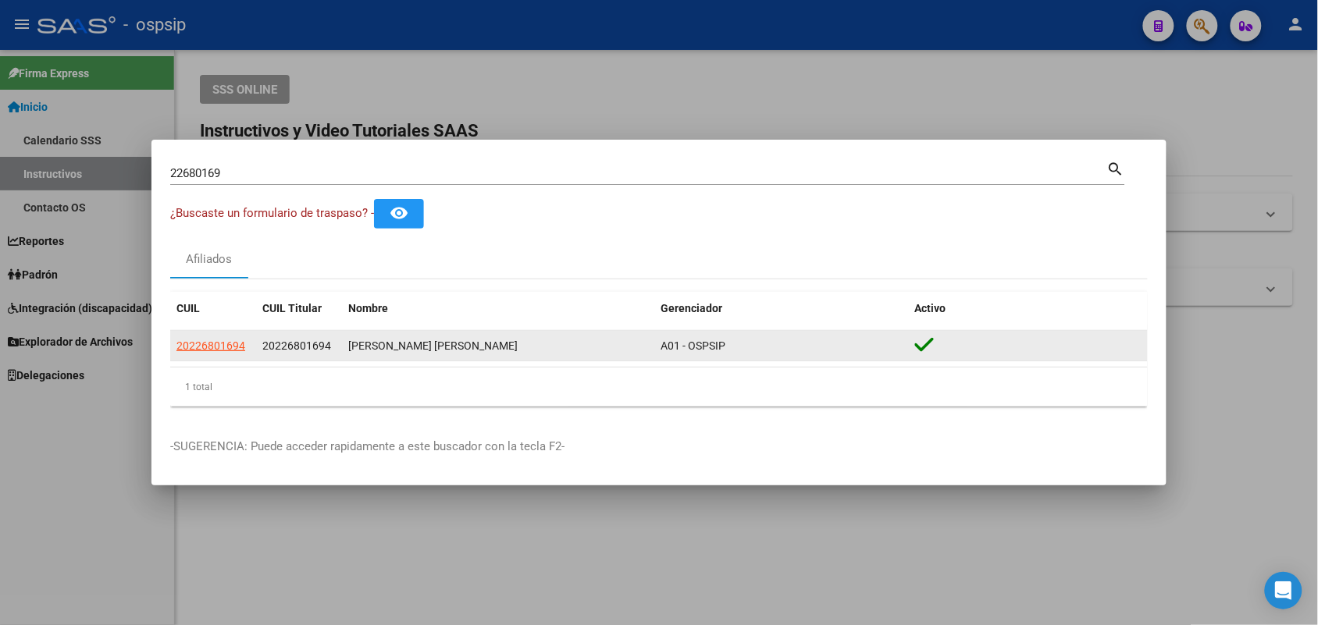
click at [213, 353] on app-link-go-to "20226801694" at bounding box center [210, 346] width 69 height 18
click at [223, 340] on span "20226801694" at bounding box center [210, 346] width 69 height 12
type textarea "20226801694"
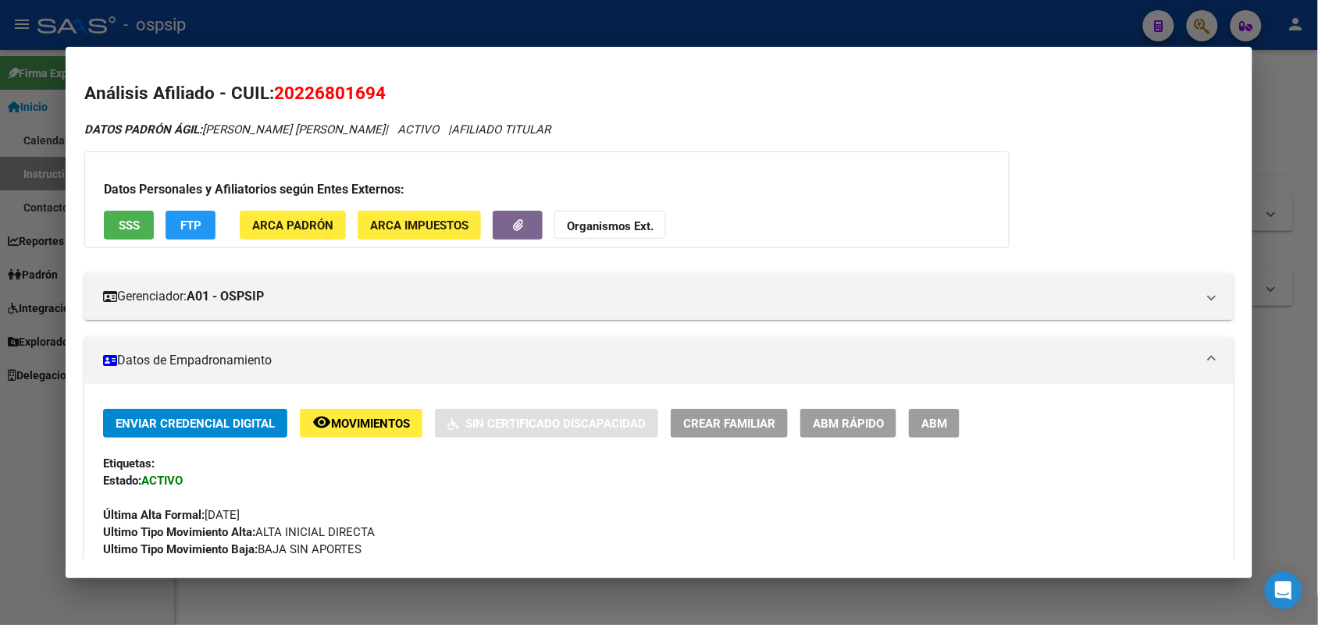
click at [0, 427] on div at bounding box center [659, 312] width 1318 height 625
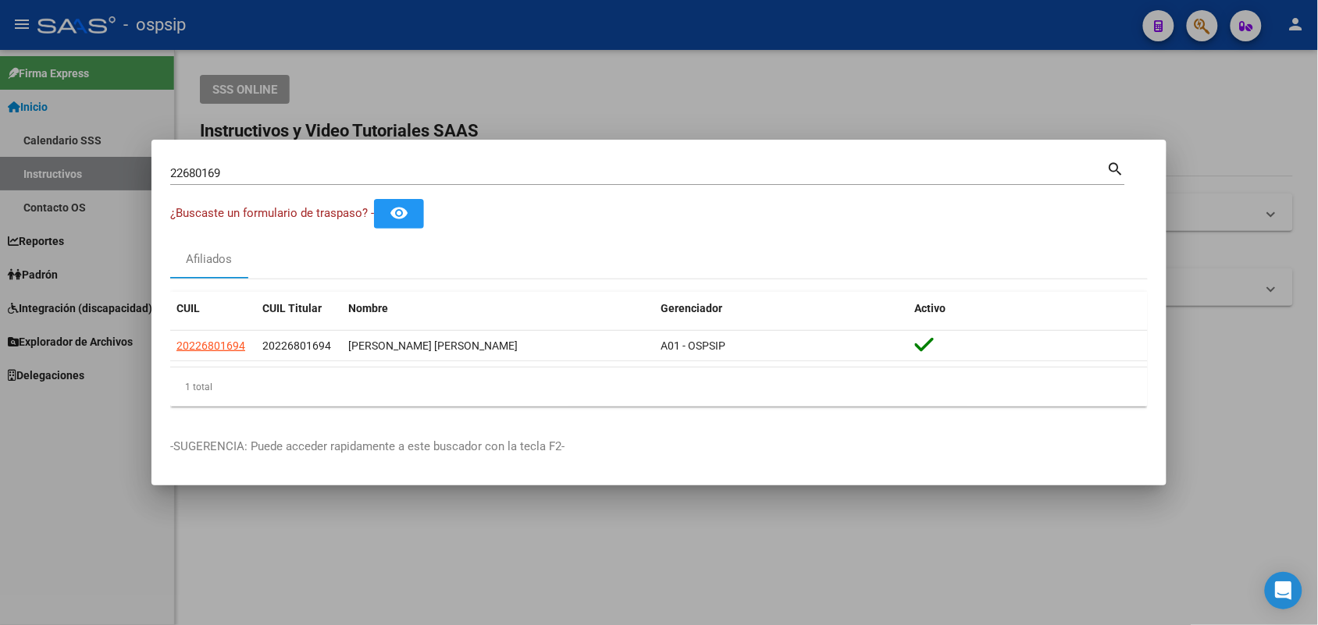
click at [212, 174] on input "22680169" at bounding box center [638, 173] width 937 height 14
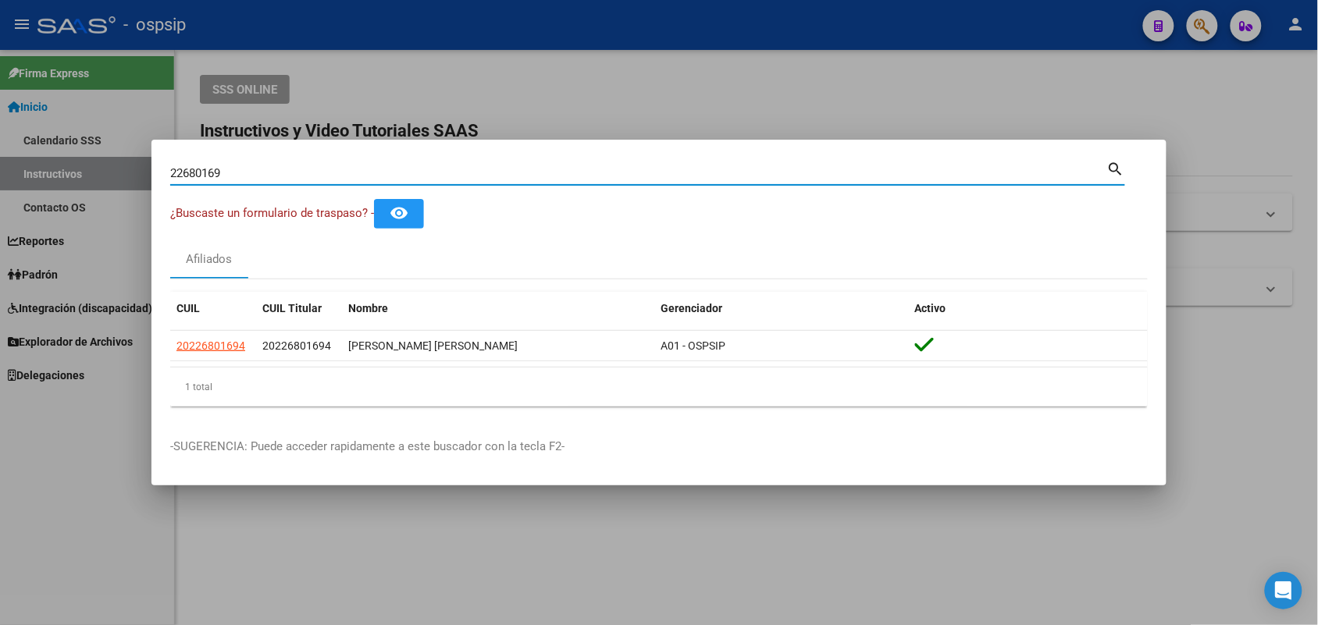
click at [212, 174] on input "22680169" at bounding box center [638, 173] width 937 height 14
paste input "14381061"
type input "14381061"
